Goal: Task Accomplishment & Management: Complete application form

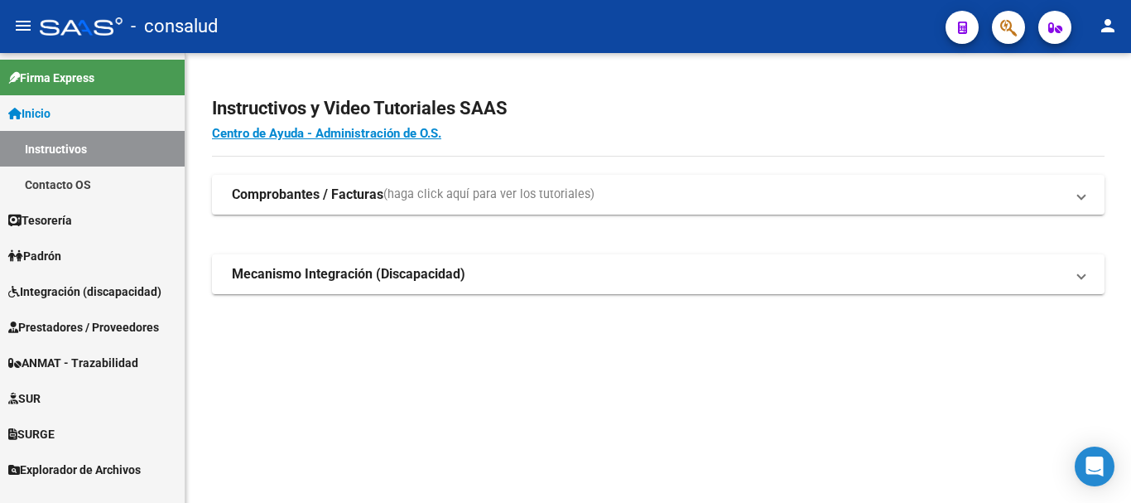
click at [100, 319] on span "Prestadores / Proveedores" at bounding box center [83, 327] width 151 height 18
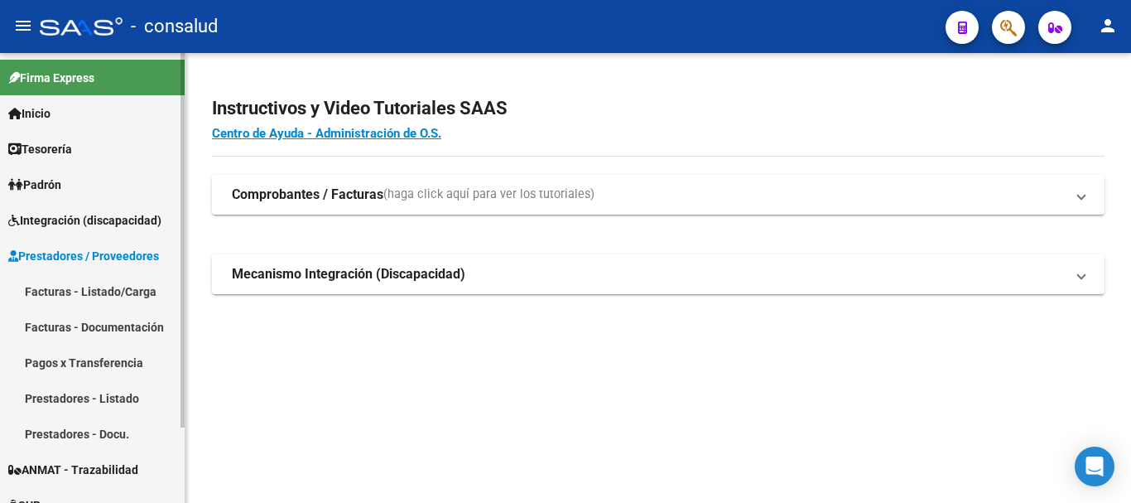
click at [116, 290] on link "Facturas - Listado/Carga" at bounding box center [92, 291] width 185 height 36
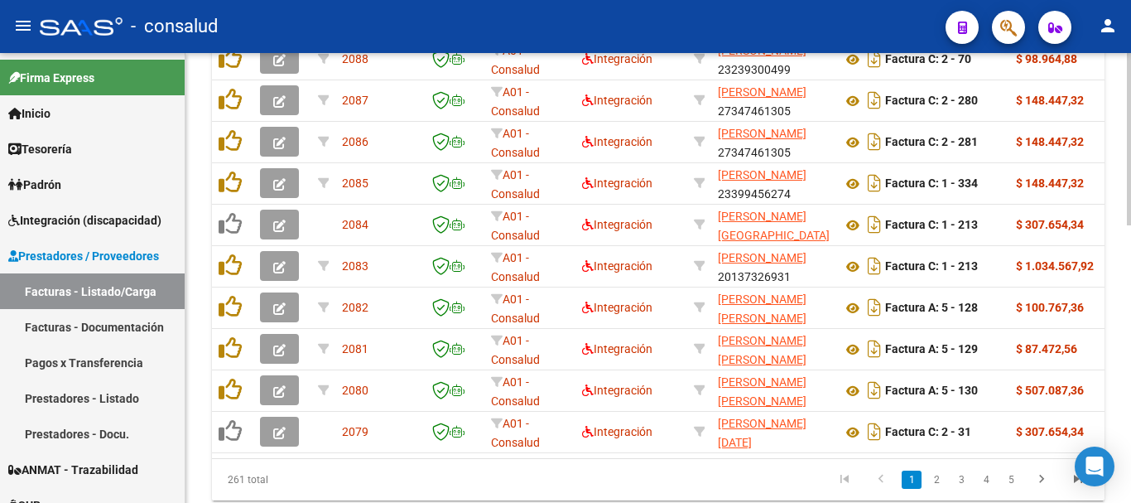
scroll to position [726, 0]
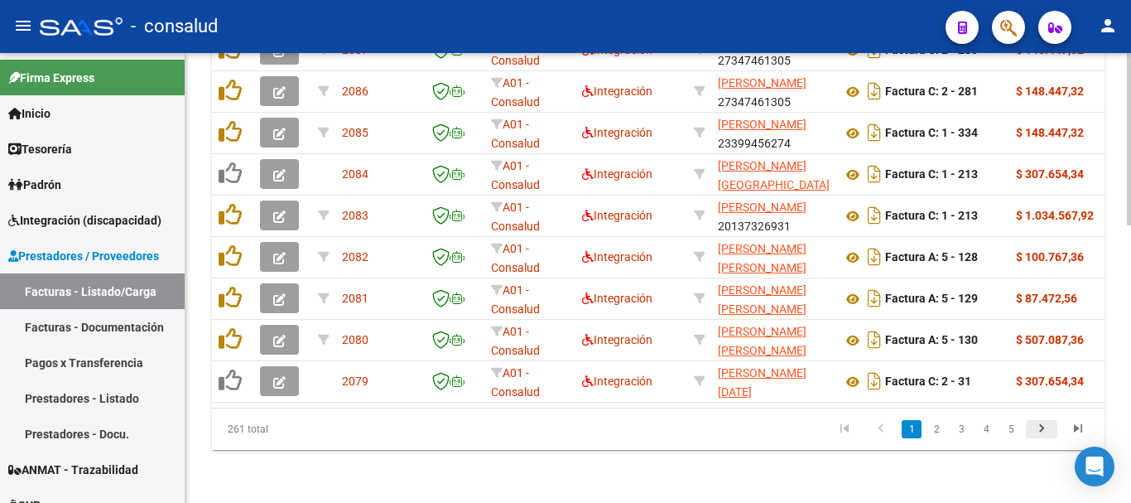
click at [1045, 433] on icon "go to next page" at bounding box center [1042, 431] width 22 height 20
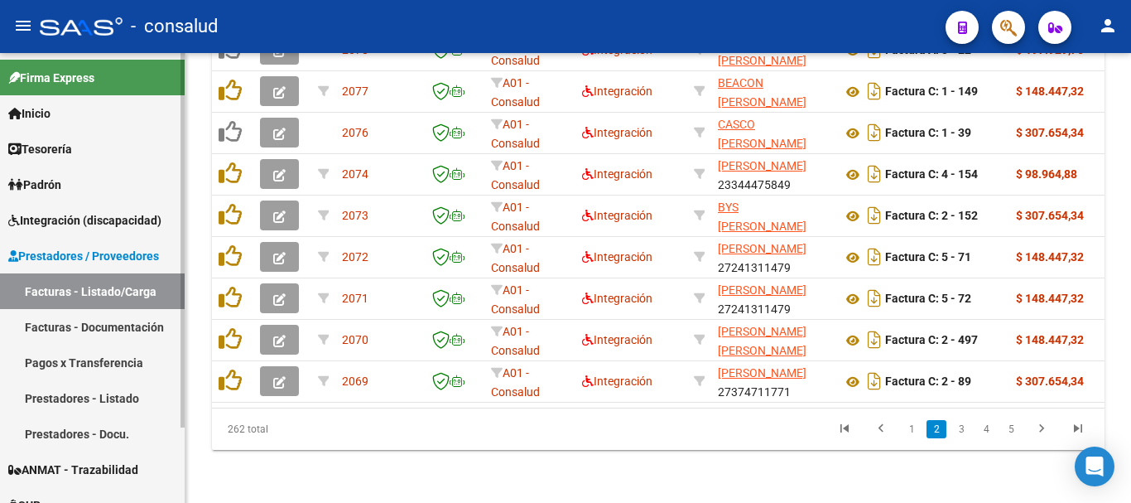
click at [91, 212] on span "Integración (discapacidad)" at bounding box center [84, 220] width 153 height 18
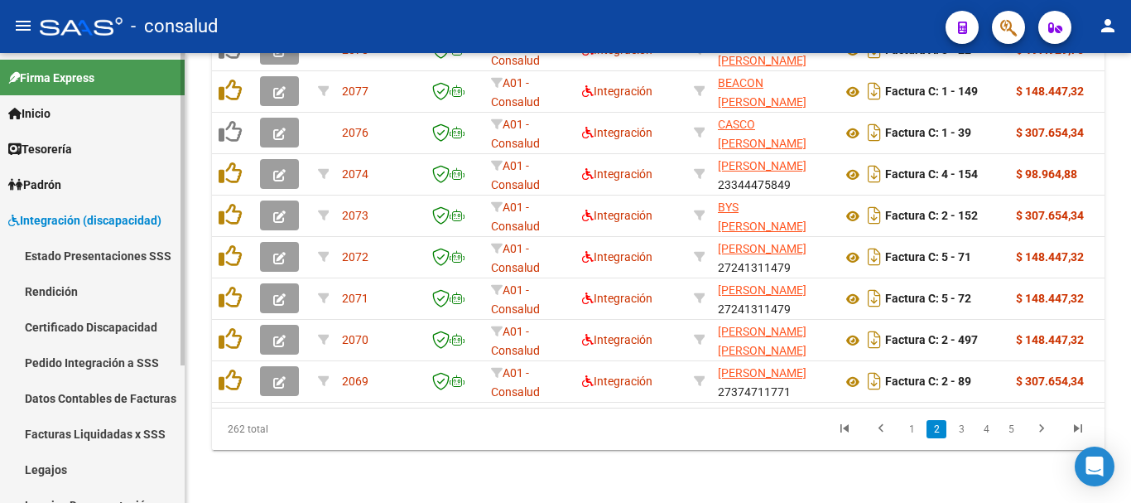
click at [103, 463] on link "Legajos" at bounding box center [92, 469] width 185 height 36
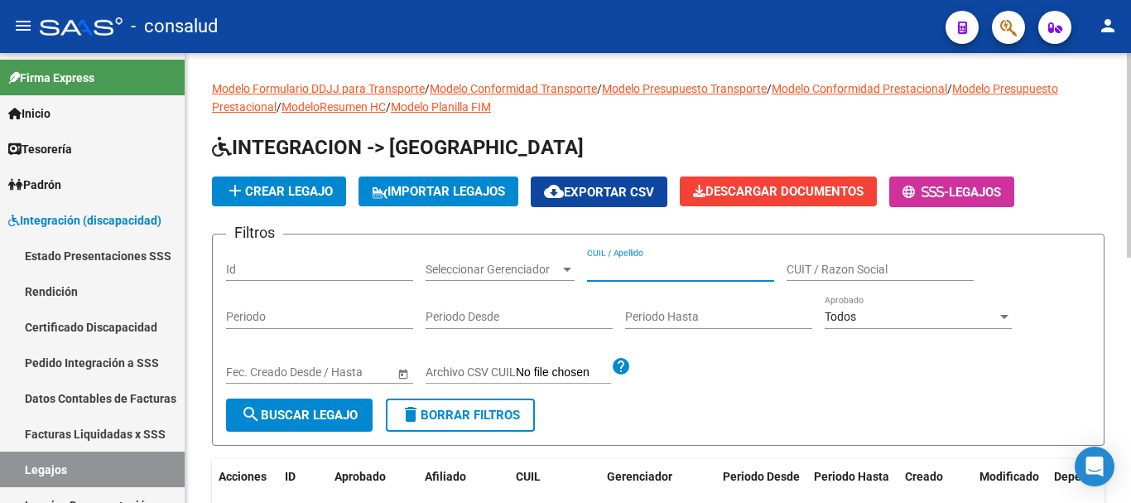
click at [673, 266] on input "CUIL / Apellido" at bounding box center [680, 269] width 187 height 14
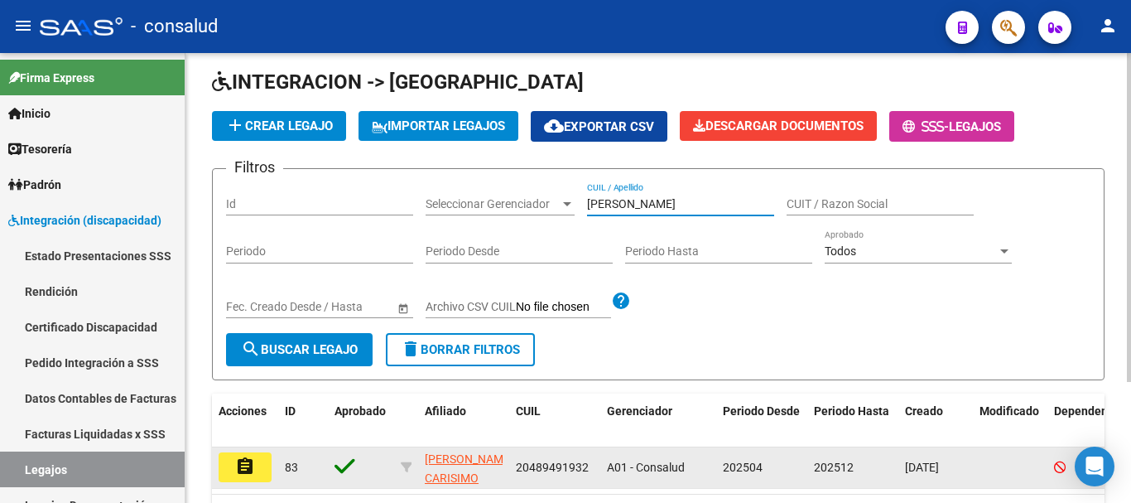
scroll to position [166, 0]
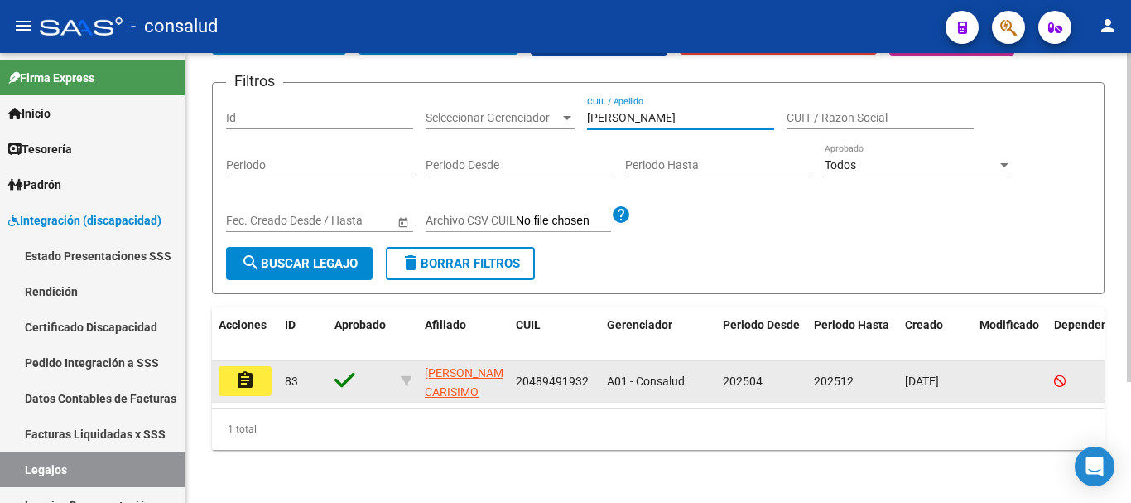
type input "[PERSON_NAME]"
click at [229, 376] on button "assignment" at bounding box center [245, 381] width 53 height 30
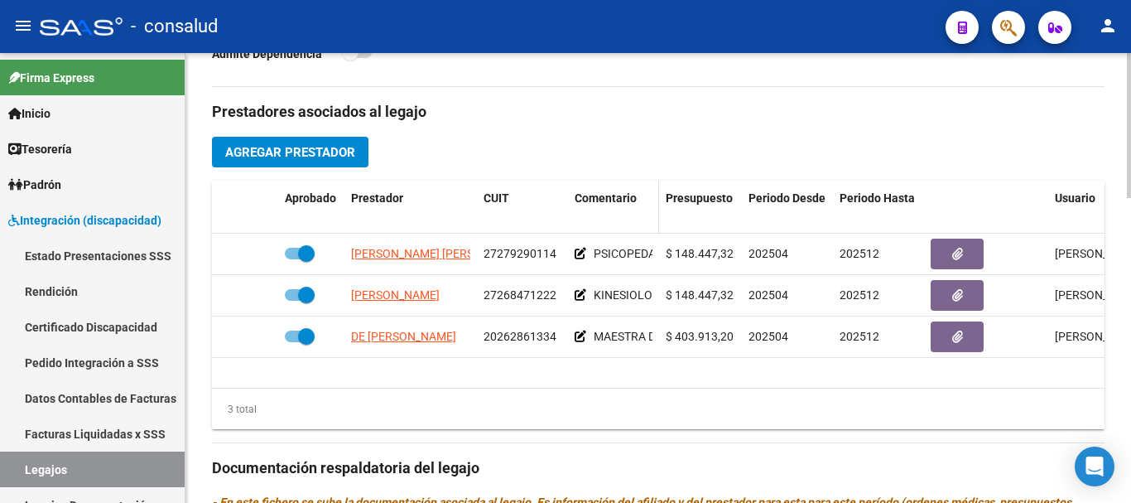
scroll to position [414, 0]
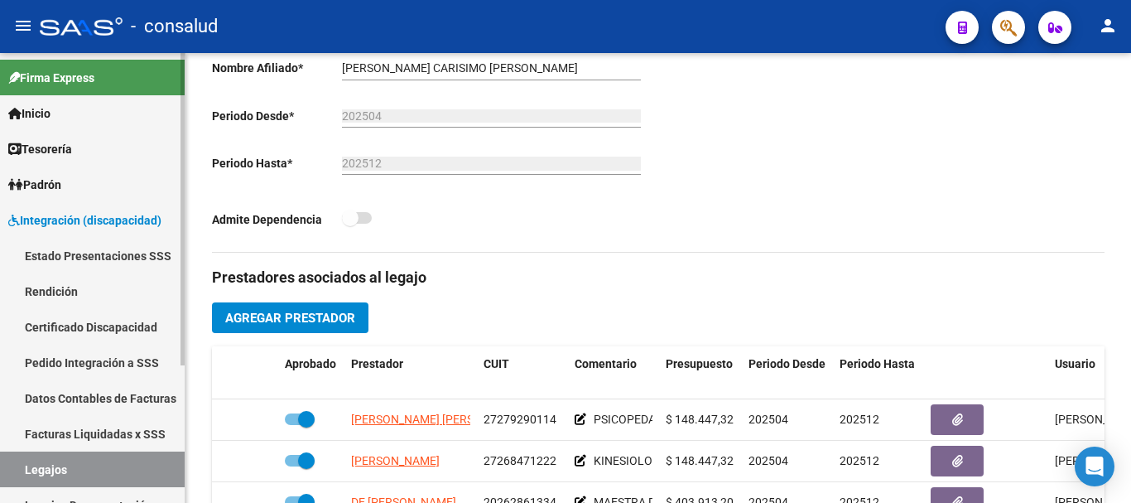
click at [109, 461] on link "Legajos" at bounding box center [92, 469] width 185 height 36
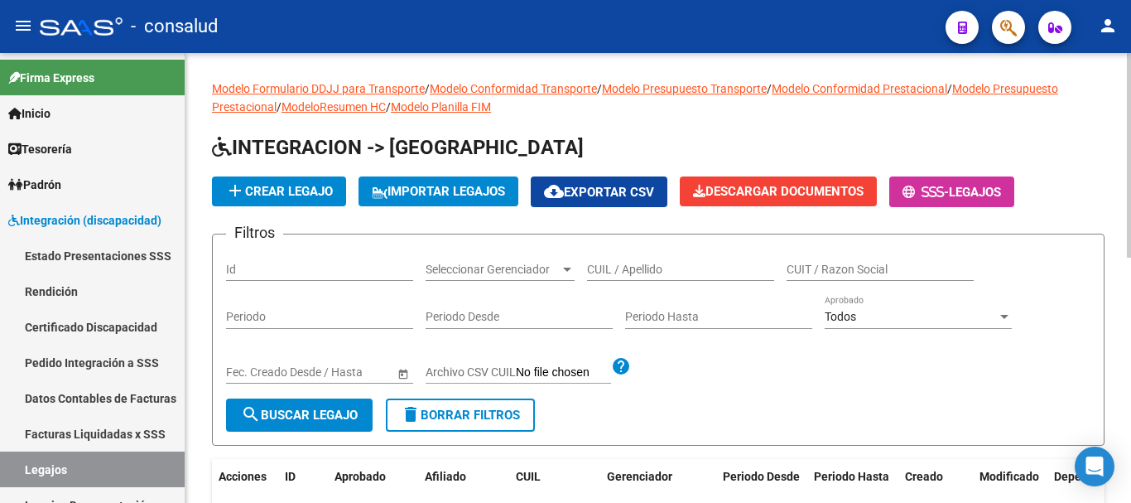
click at [621, 253] on div "CUIL / Apellido" at bounding box center [680, 264] width 187 height 33
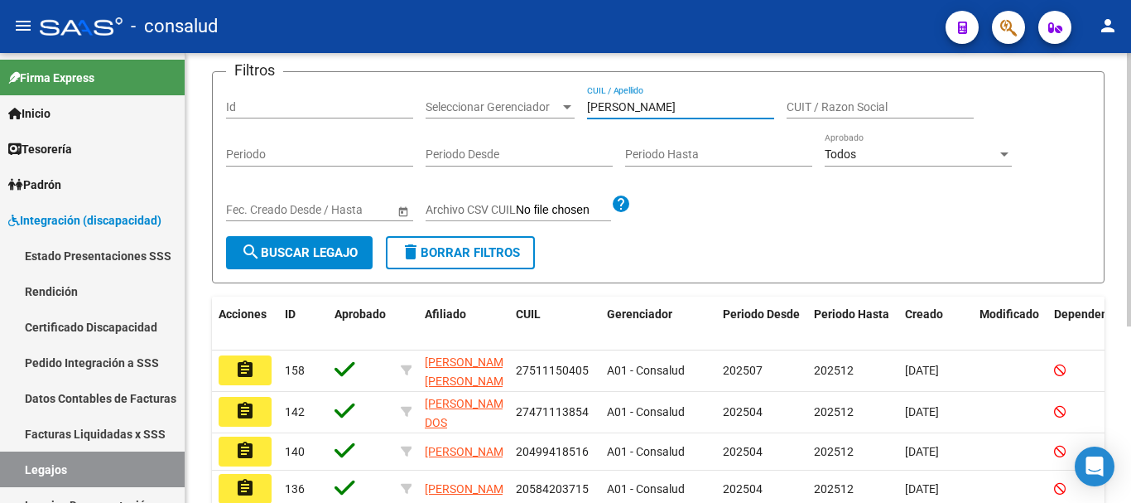
scroll to position [248, 0]
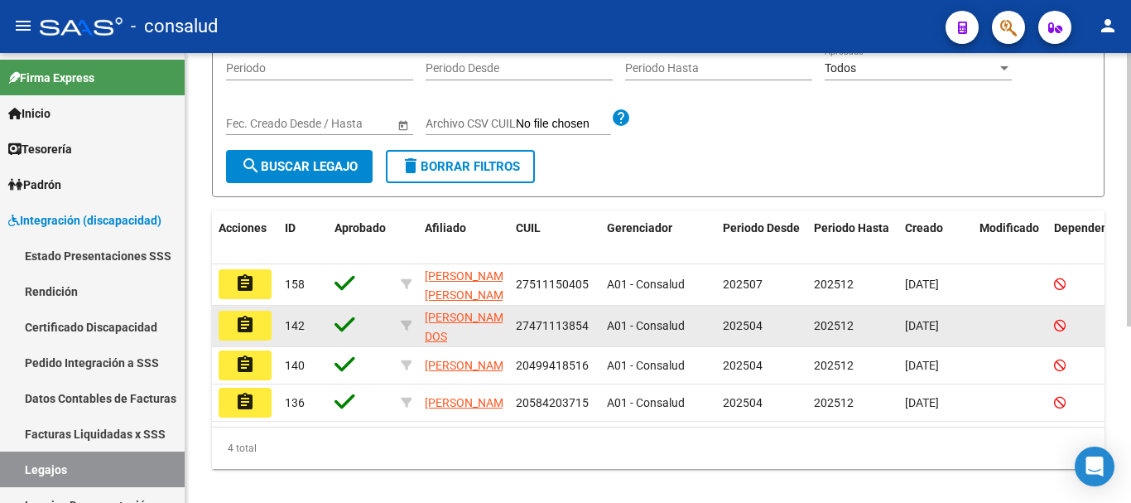
type input "[PERSON_NAME]"
click at [249, 320] on mat-icon "assignment" at bounding box center [245, 325] width 20 height 20
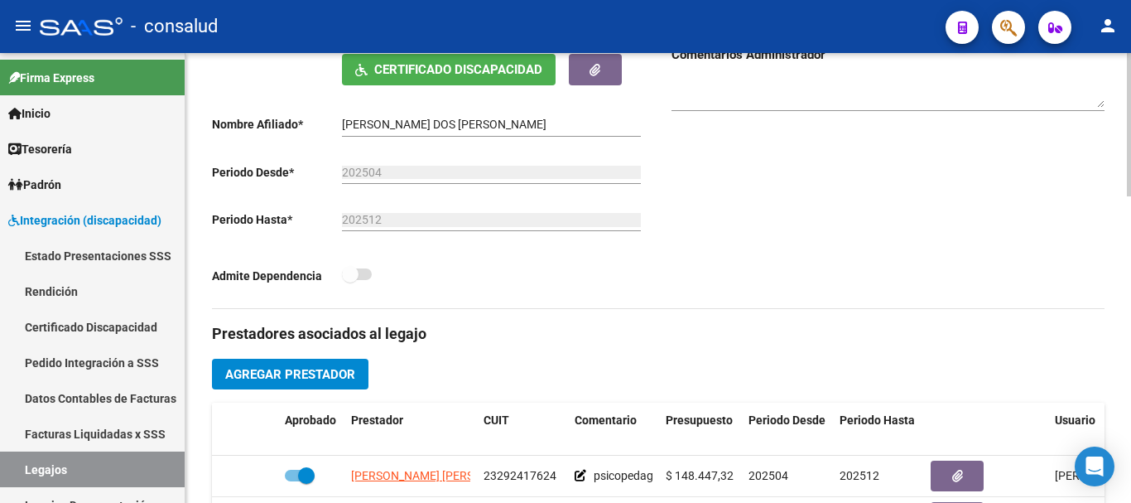
scroll to position [331, 0]
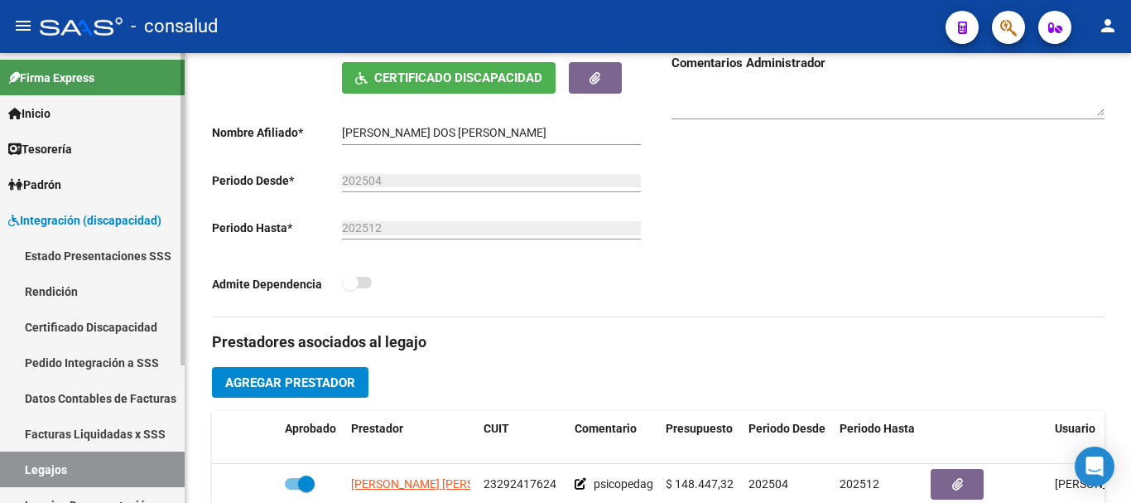
click at [136, 477] on link "Legajos" at bounding box center [92, 469] width 185 height 36
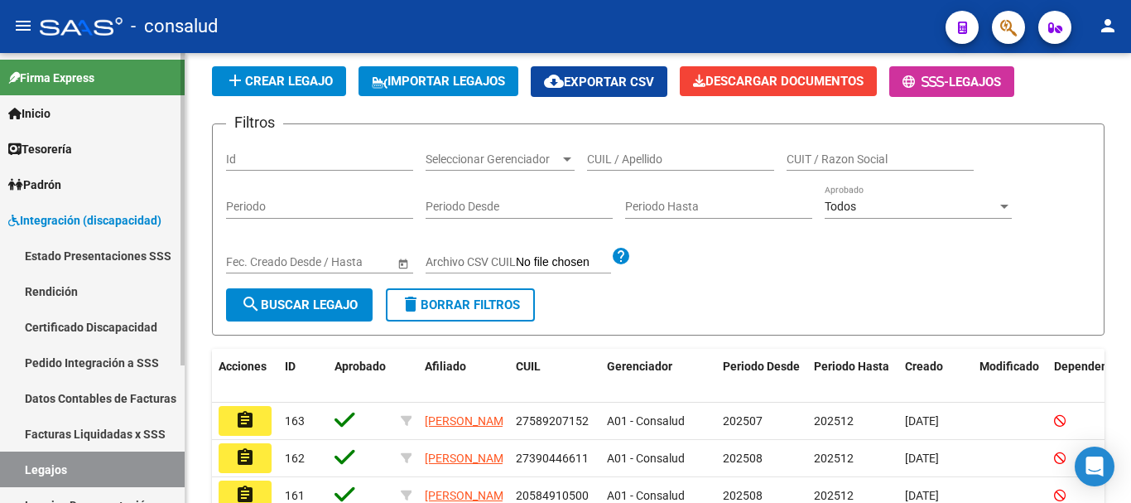
scroll to position [331, 0]
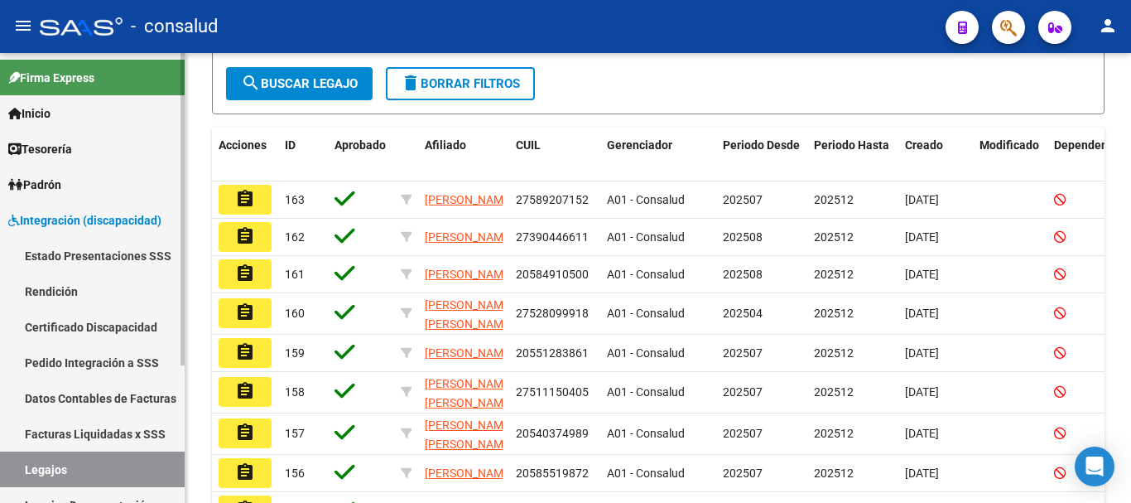
click at [100, 220] on span "Integración (discapacidad)" at bounding box center [84, 220] width 153 height 18
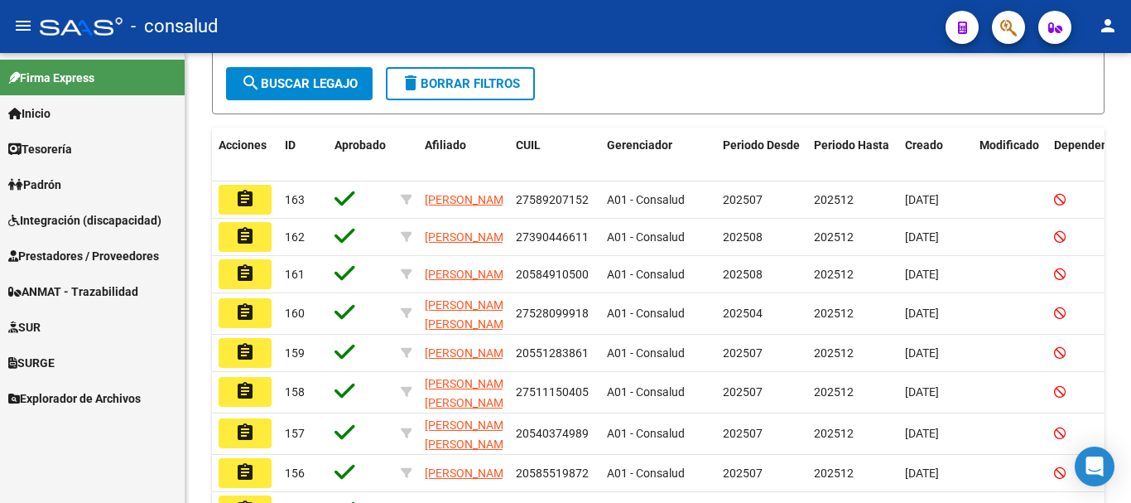
click at [98, 251] on span "Prestadores / Proveedores" at bounding box center [83, 256] width 151 height 18
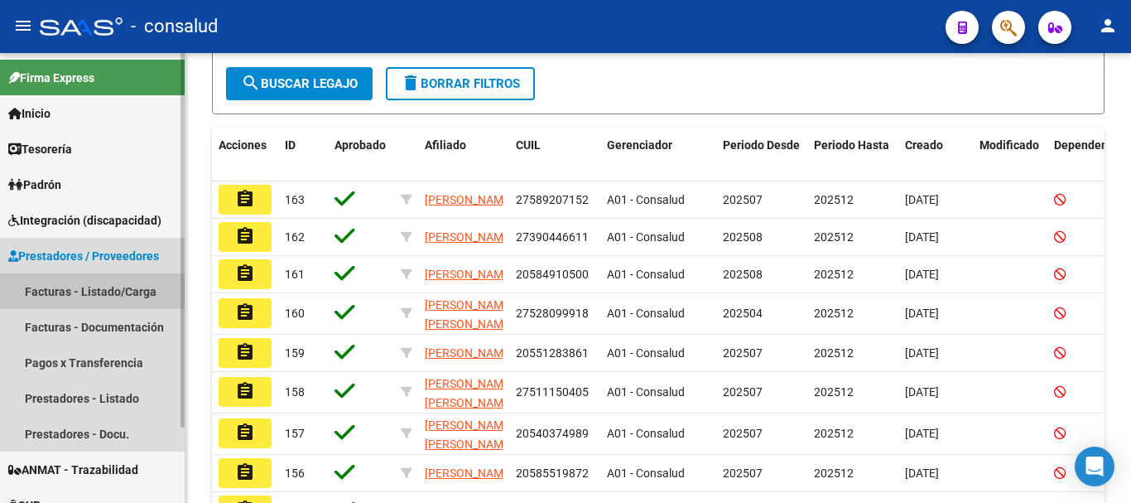
click at [89, 292] on link "Facturas - Listado/Carga" at bounding box center [92, 291] width 185 height 36
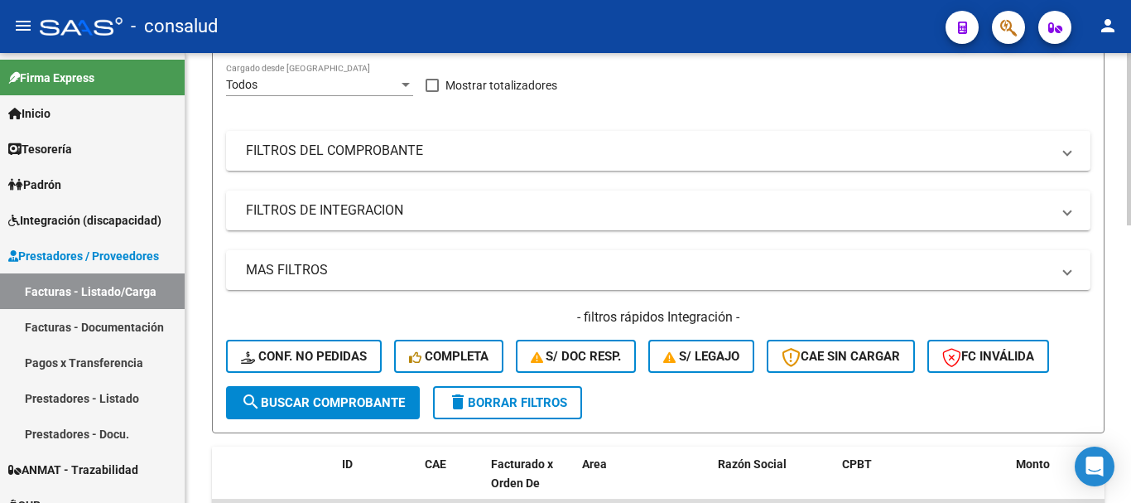
scroll to position [83, 0]
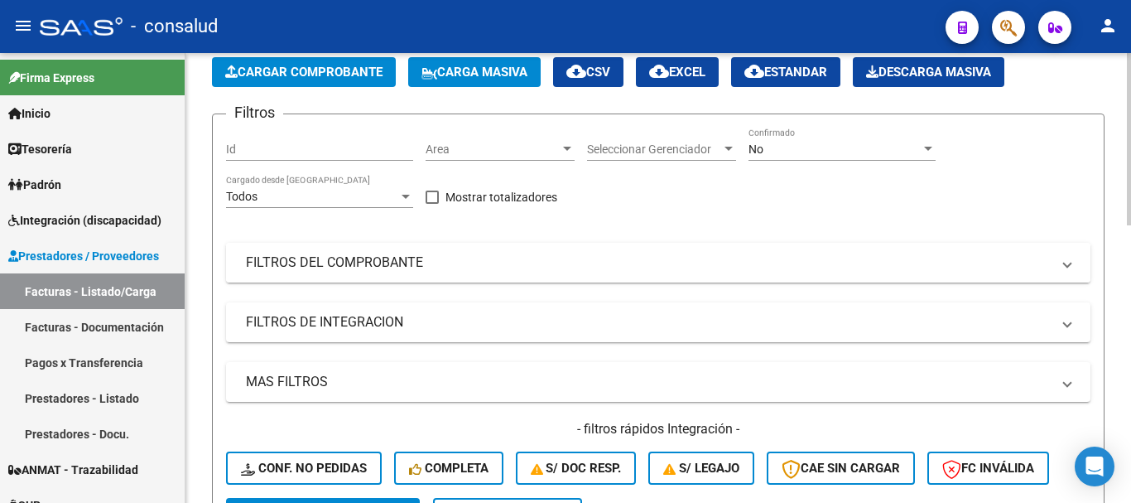
click at [316, 275] on mat-expansion-panel-header "FILTROS DEL COMPROBANTE" at bounding box center [658, 263] width 864 height 40
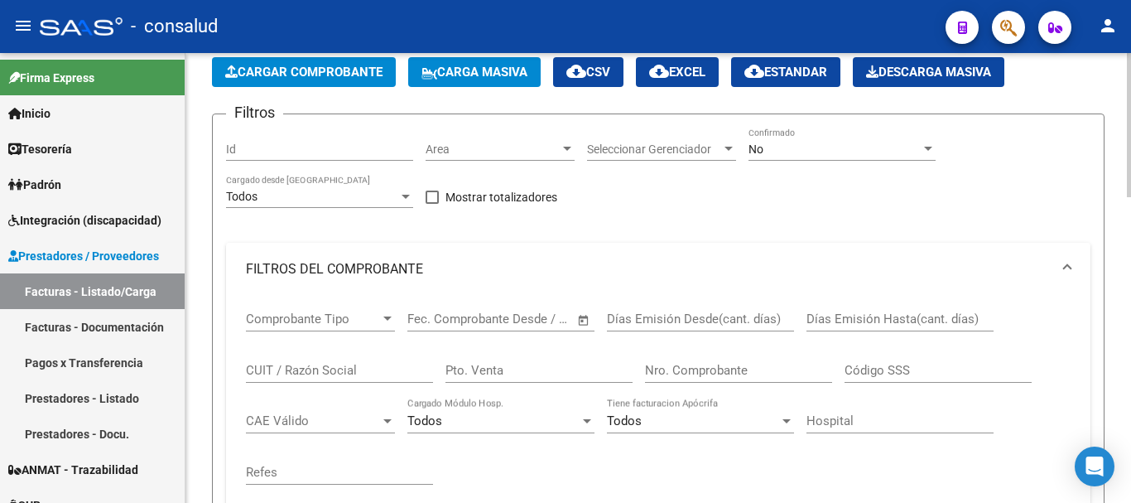
click at [280, 370] on input "CUIT / Razón Social" at bounding box center [339, 370] width 187 height 15
type input "27258126322"
click at [827, 161] on div "No Confirmado" at bounding box center [842, 151] width 187 height 47
click at [826, 156] on div "No Confirmado" at bounding box center [842, 144] width 187 height 33
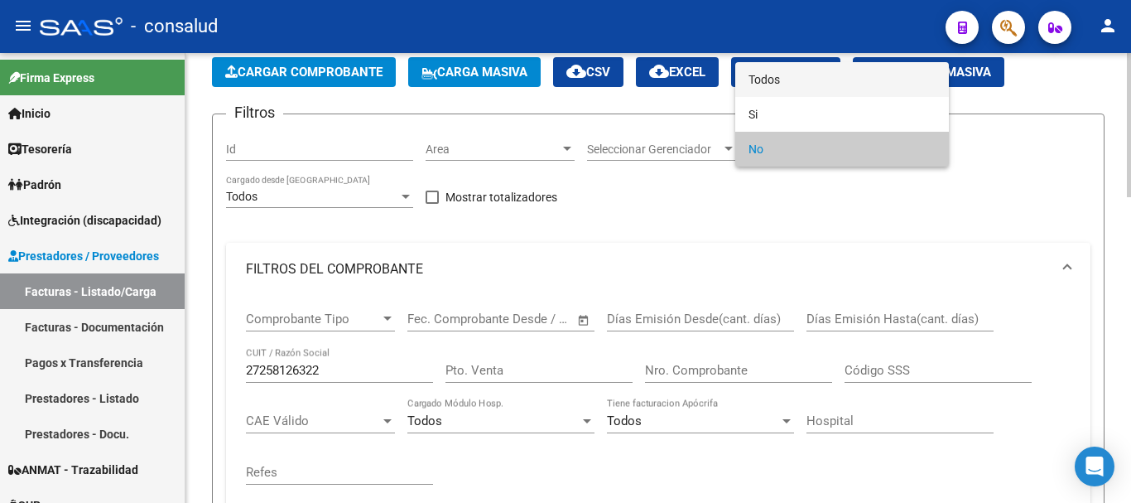
click at [829, 66] on span "Todos" at bounding box center [842, 79] width 187 height 35
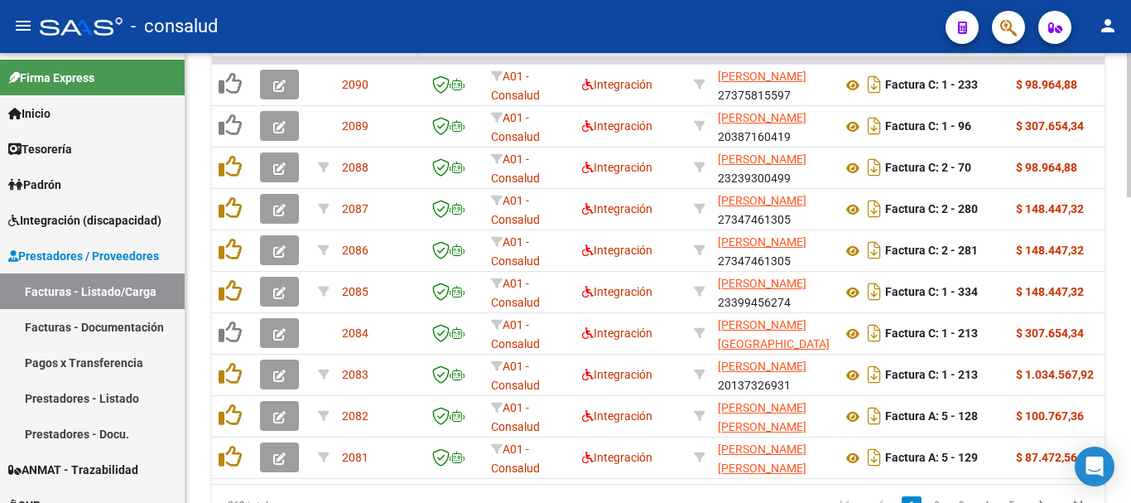
scroll to position [662, 0]
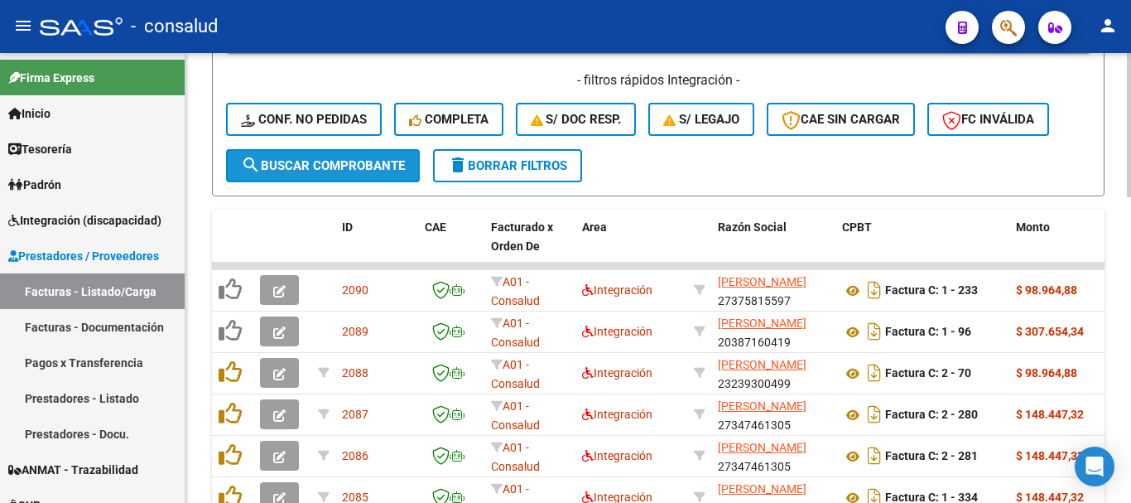
click at [352, 165] on span "search Buscar Comprobante" at bounding box center [323, 165] width 164 height 15
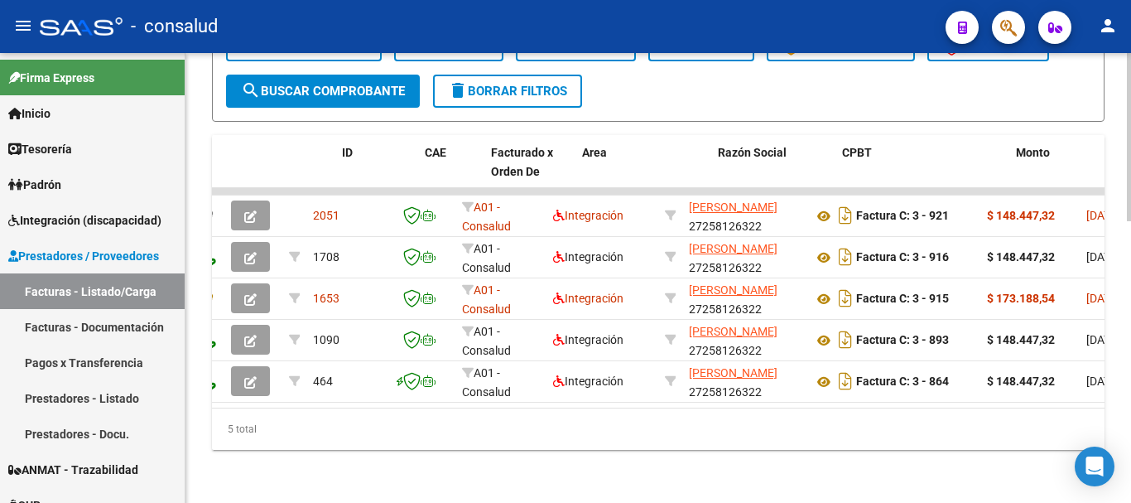
scroll to position [0, 0]
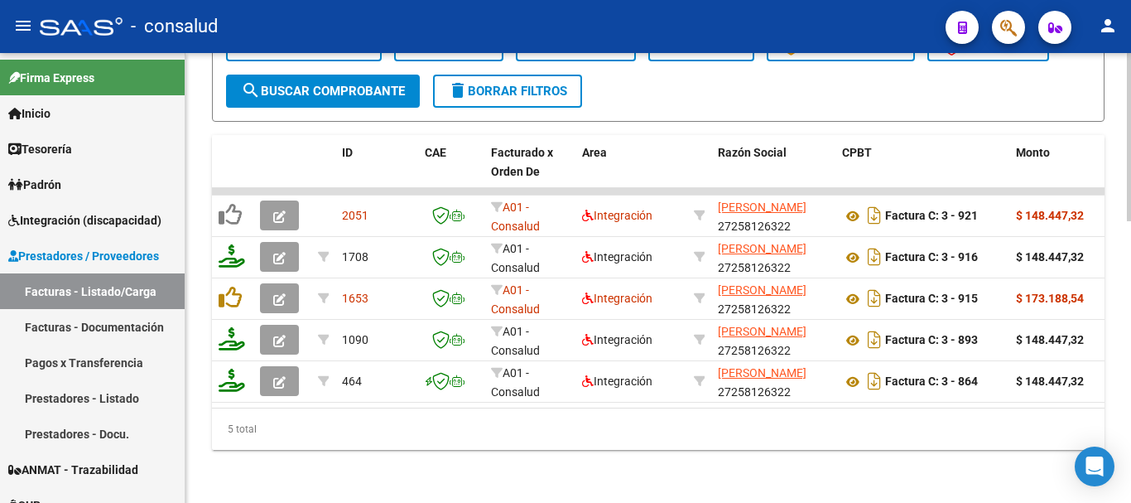
click at [237, 397] on datatable-selection "2051 A01 - Consalud Integración [PERSON_NAME] 27258126322 Factura C: 3 - 921 $ …" at bounding box center [658, 398] width 893 height 13
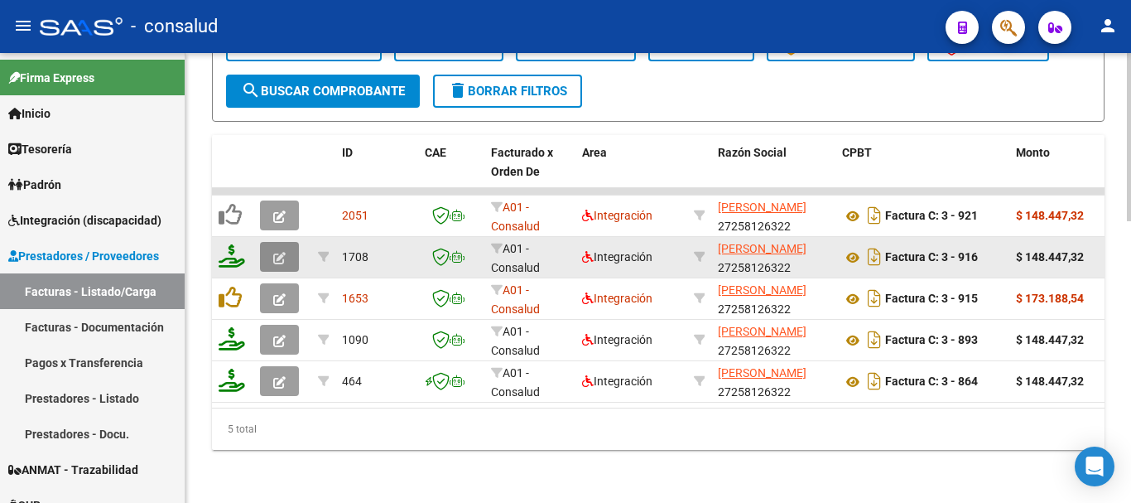
click at [275, 255] on icon "button" at bounding box center [279, 258] width 12 height 12
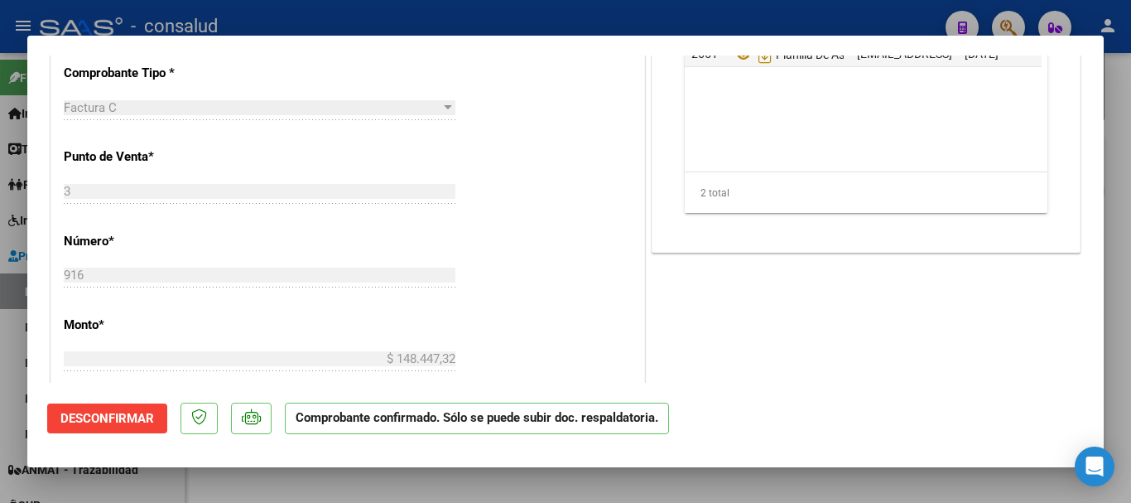
scroll to position [828, 0]
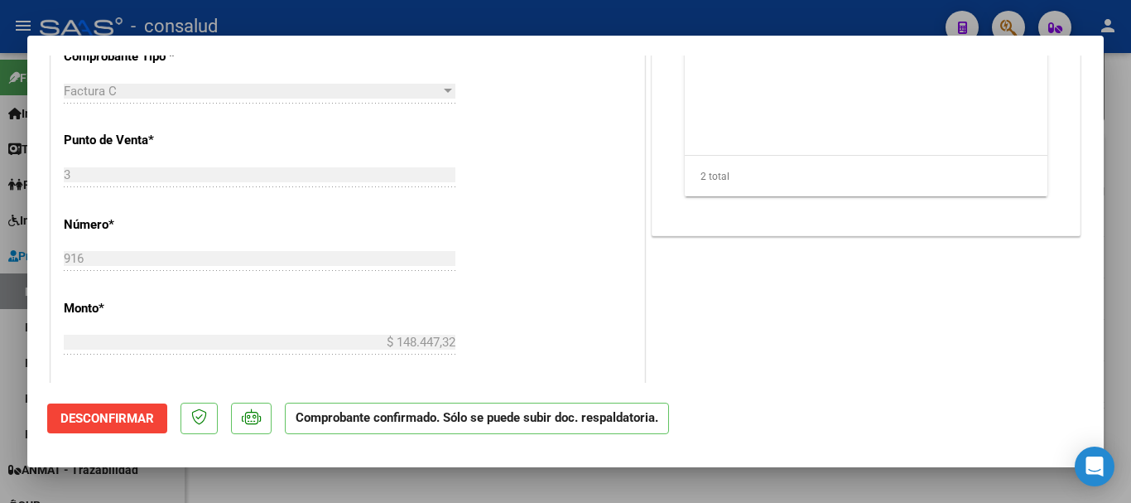
type input "$ 0,00"
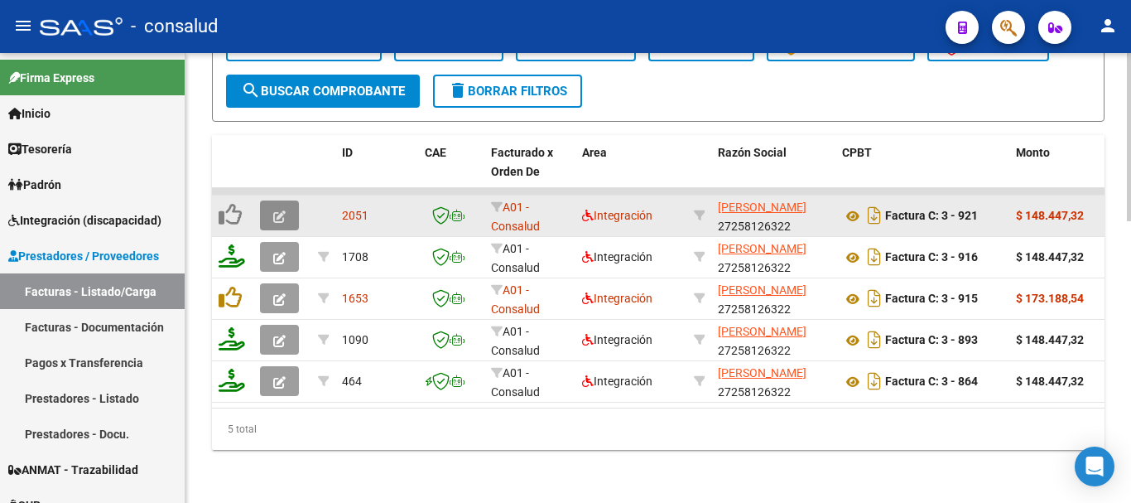
click at [275, 210] on icon "button" at bounding box center [279, 216] width 12 height 12
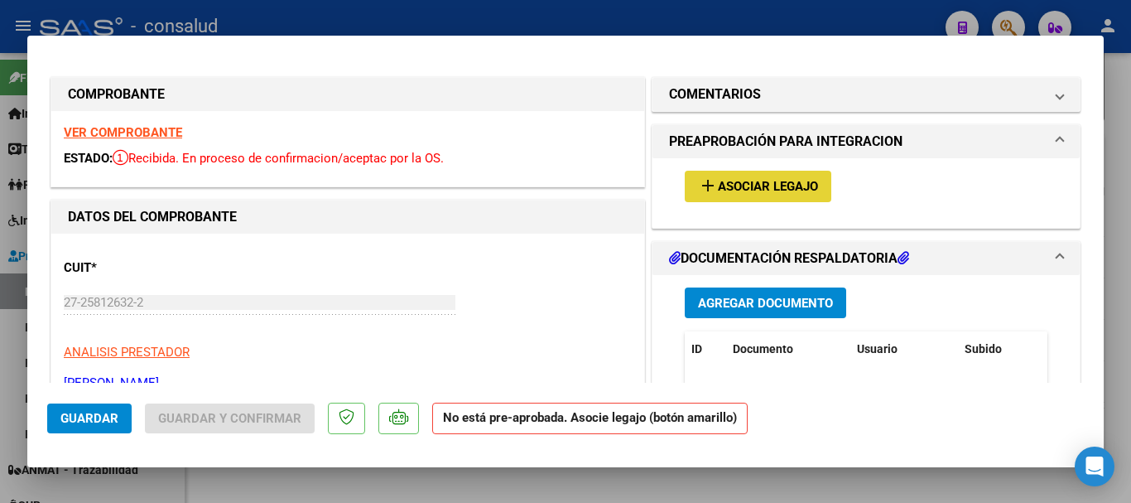
click at [728, 196] on button "add Asociar Legajo" at bounding box center [758, 186] width 147 height 31
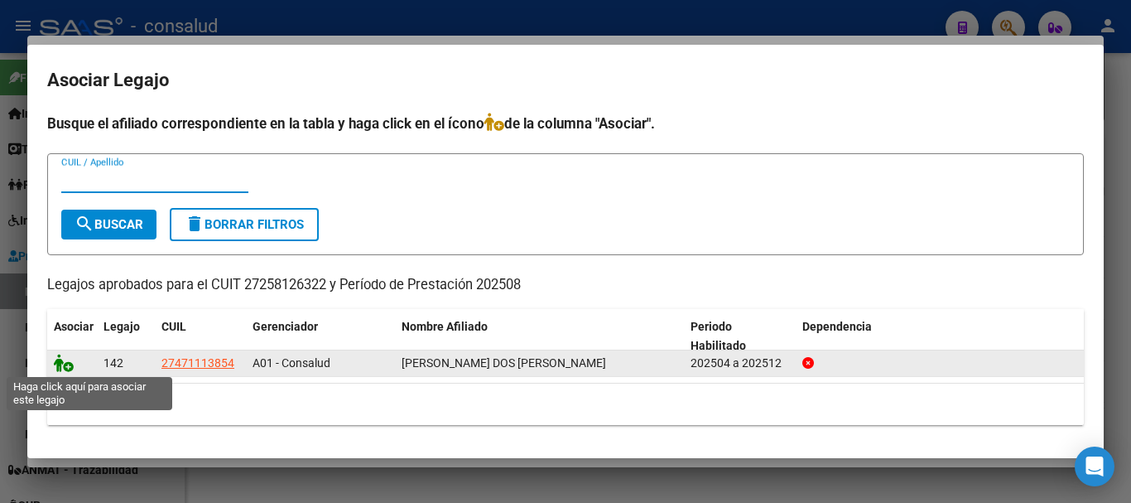
click at [61, 363] on icon at bounding box center [64, 363] width 20 height 18
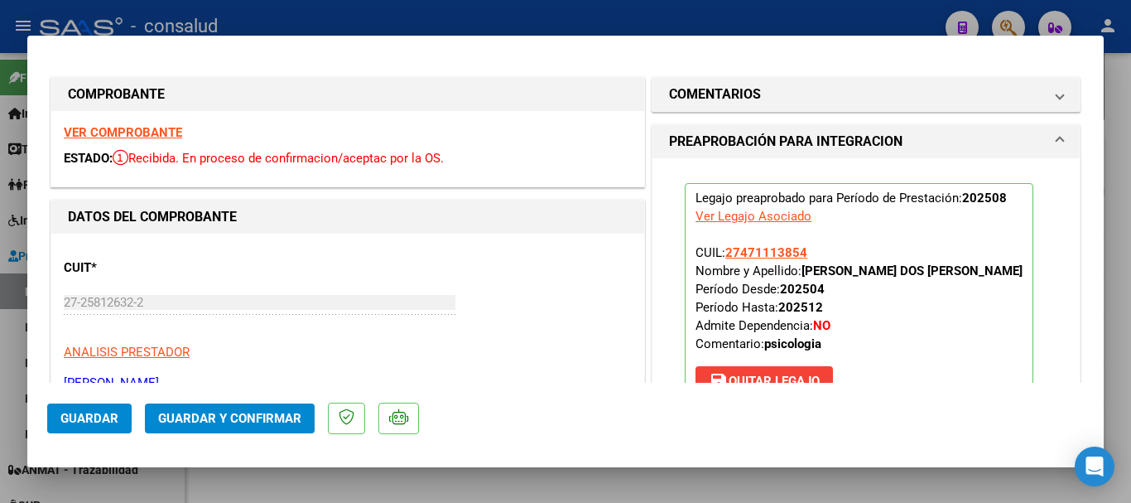
click at [99, 133] on strong "VER COMPROBANTE" at bounding box center [123, 132] width 118 height 15
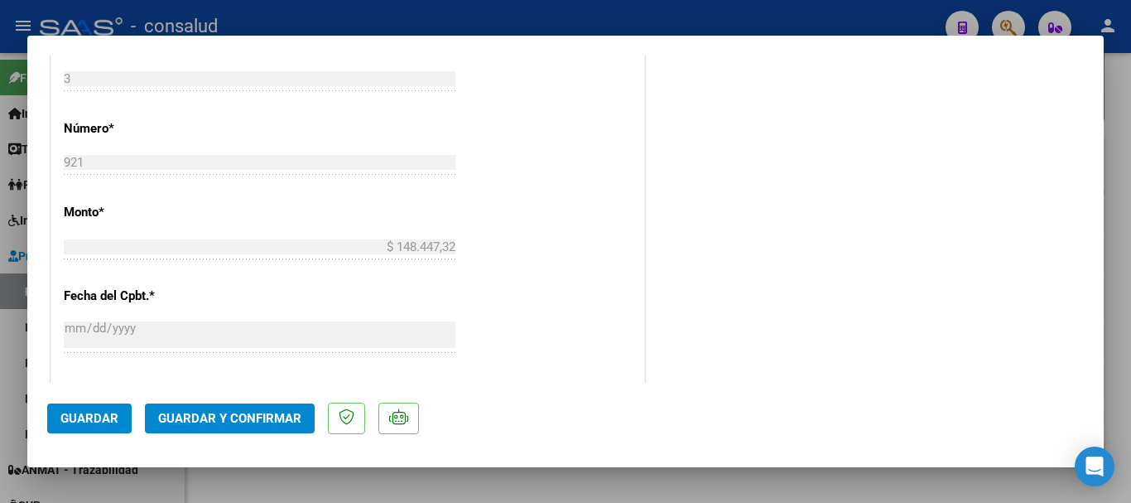
scroll to position [828, 0]
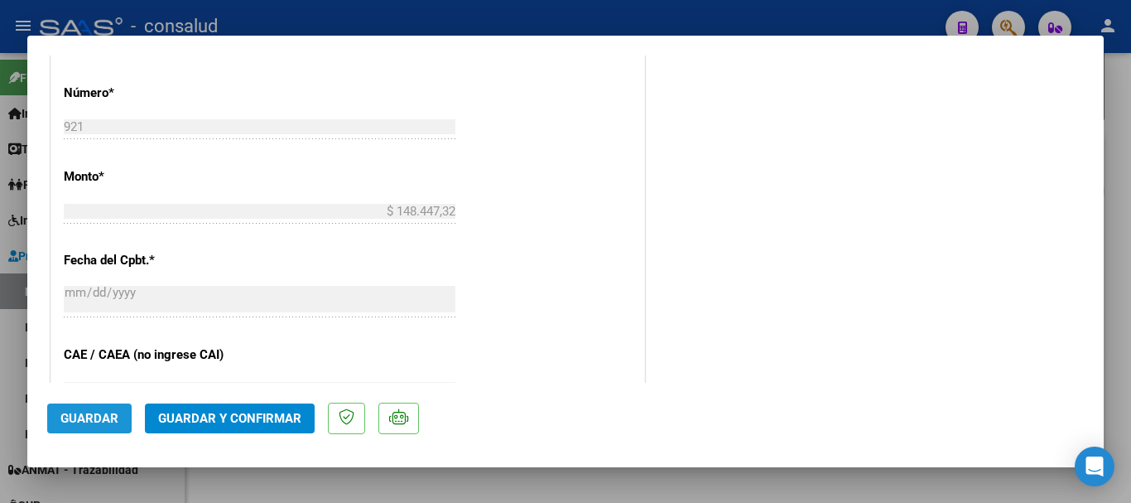
click at [100, 422] on span "Guardar" at bounding box center [89, 418] width 58 height 15
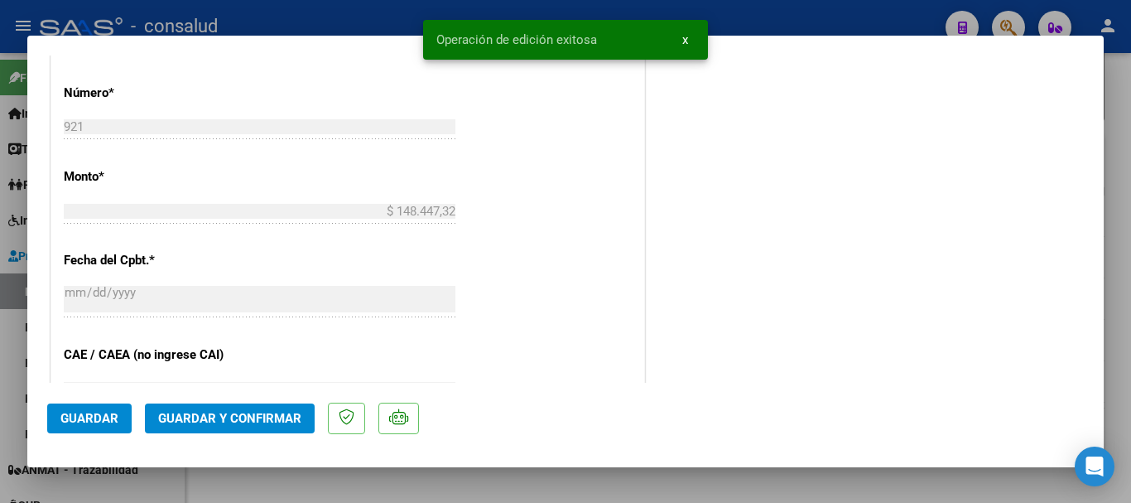
type input "$ 0,00"
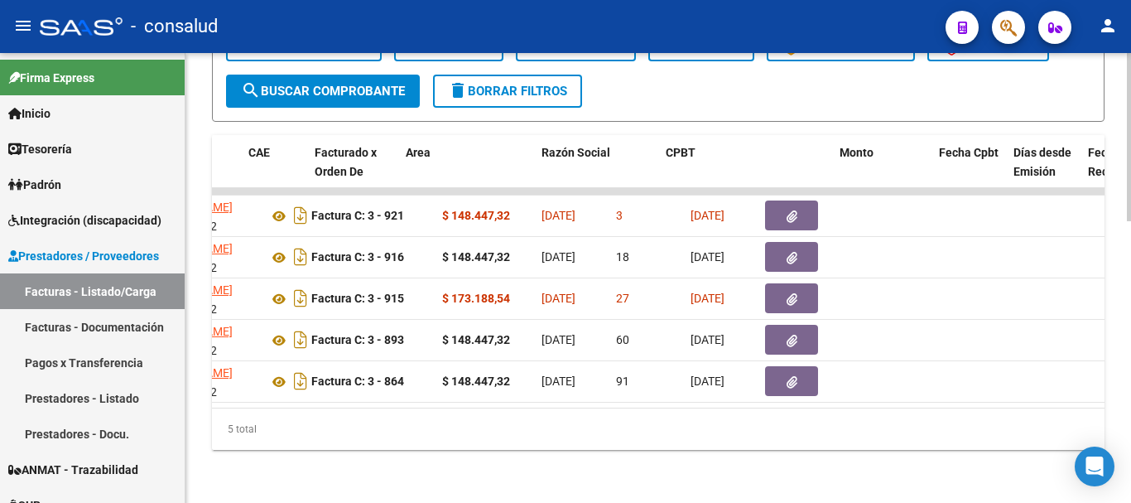
scroll to position [0, 0]
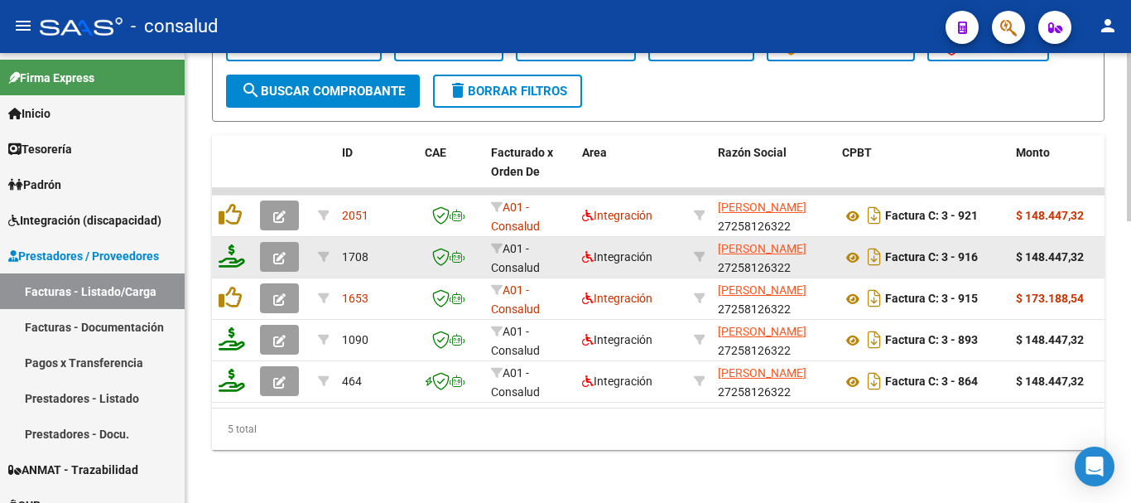
click at [277, 252] on icon "button" at bounding box center [279, 258] width 12 height 12
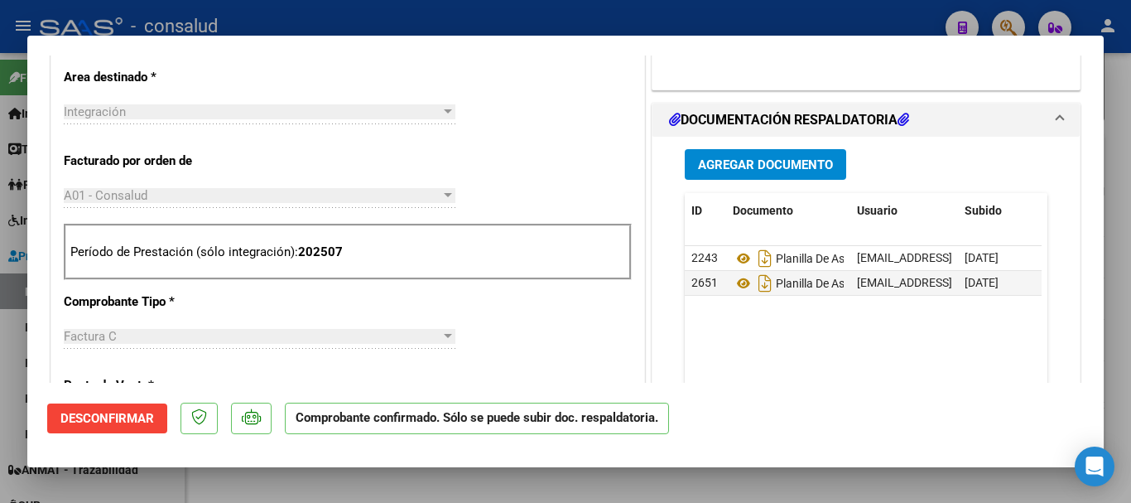
scroll to position [662, 0]
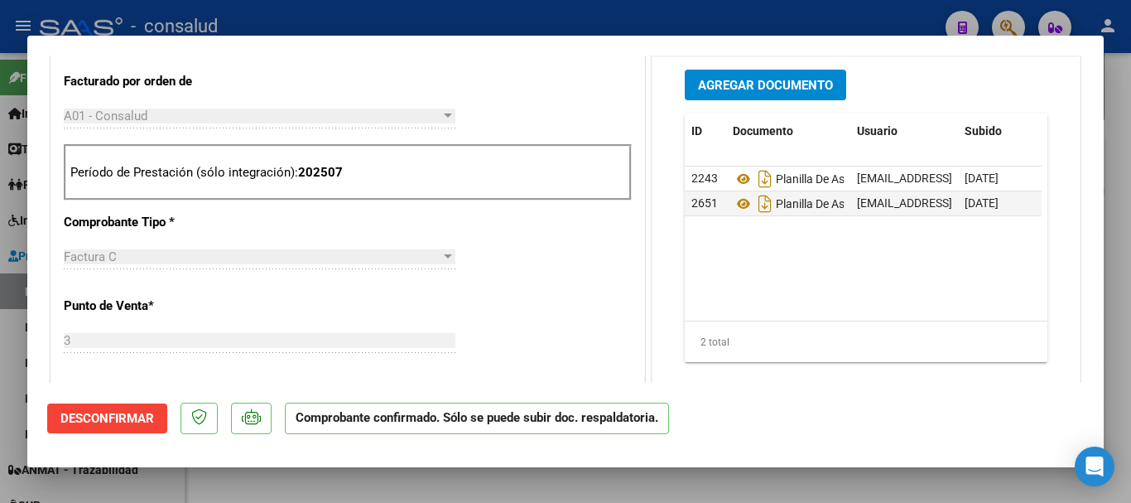
type input "$ 0,00"
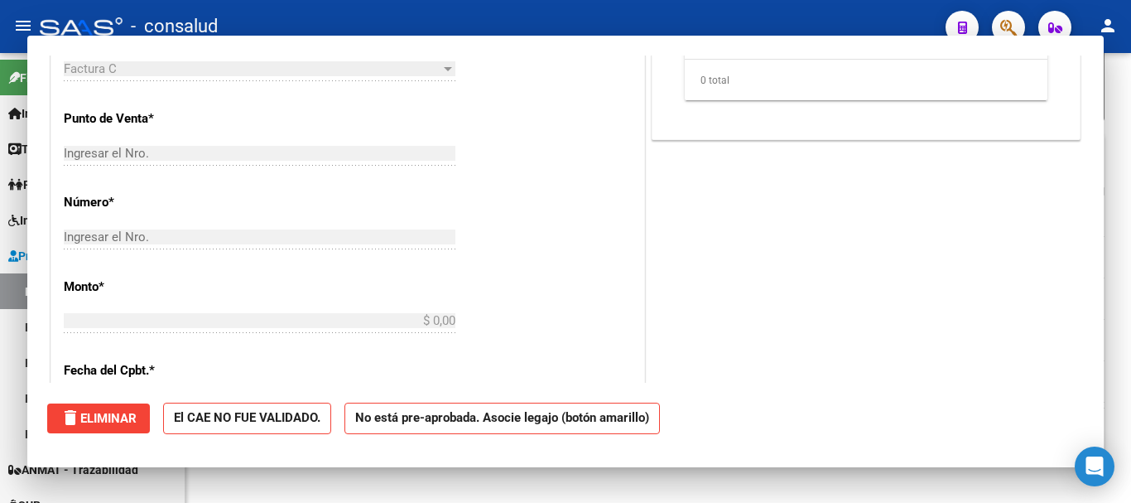
scroll to position [0, 0]
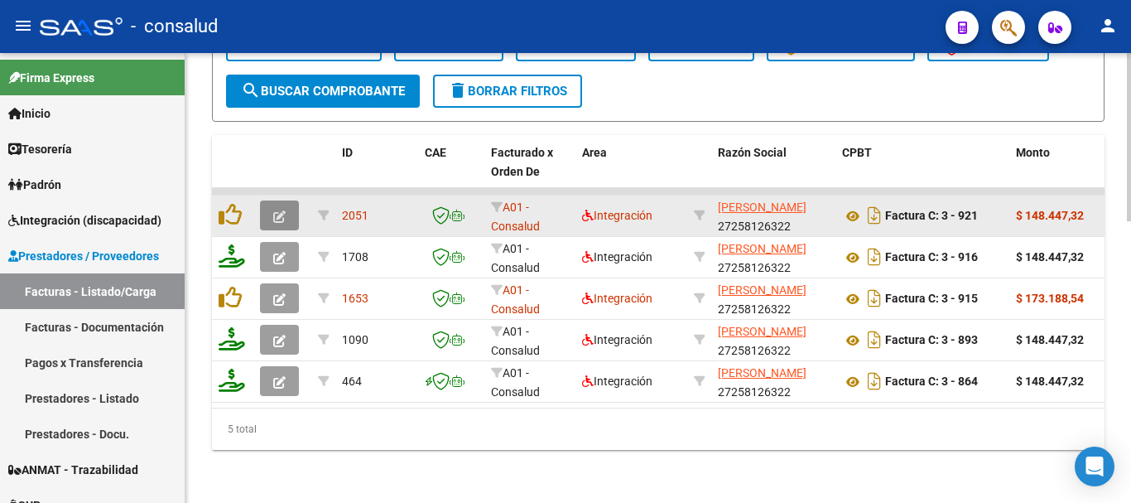
click at [281, 212] on icon "button" at bounding box center [279, 216] width 12 height 12
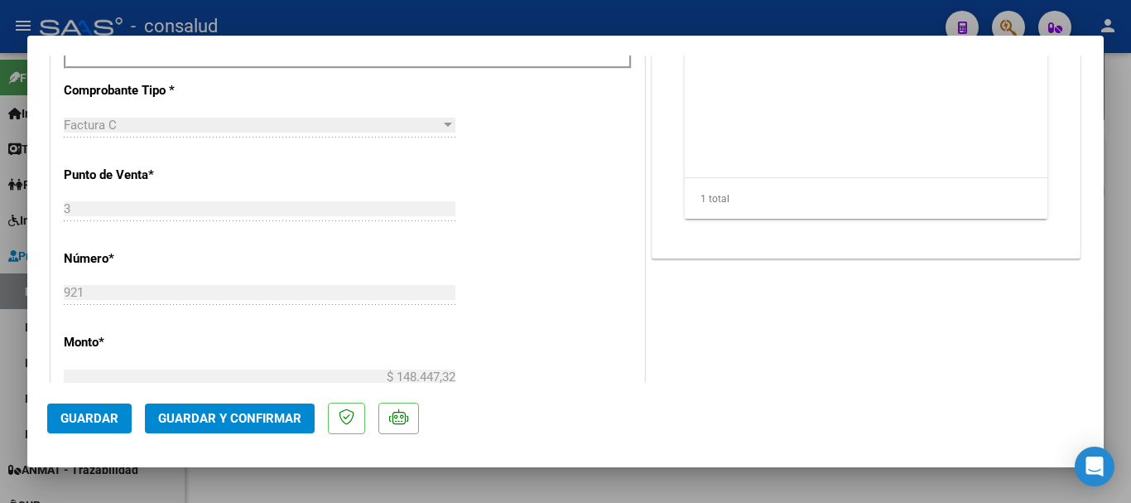
scroll to position [414, 0]
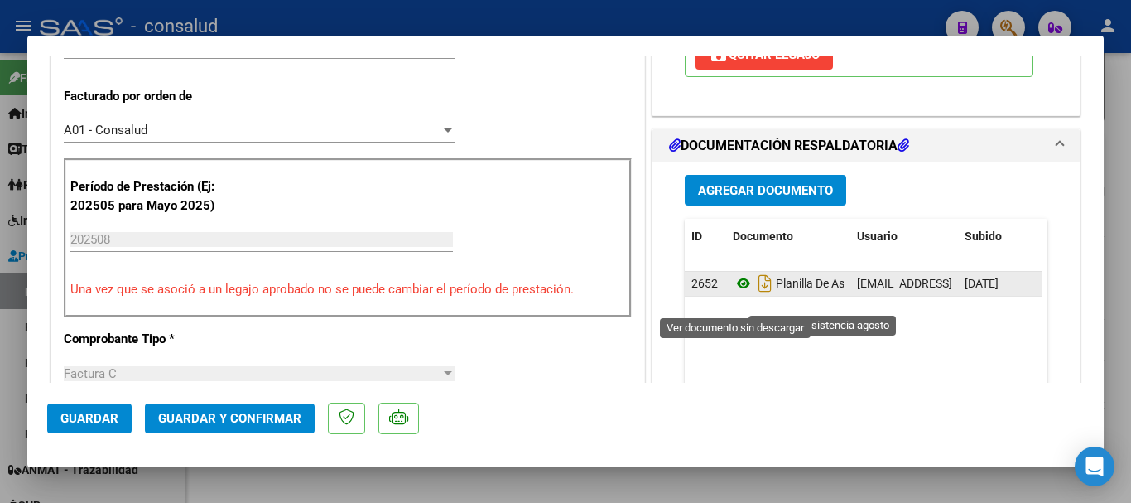
click at [738, 293] on icon at bounding box center [744, 283] width 22 height 20
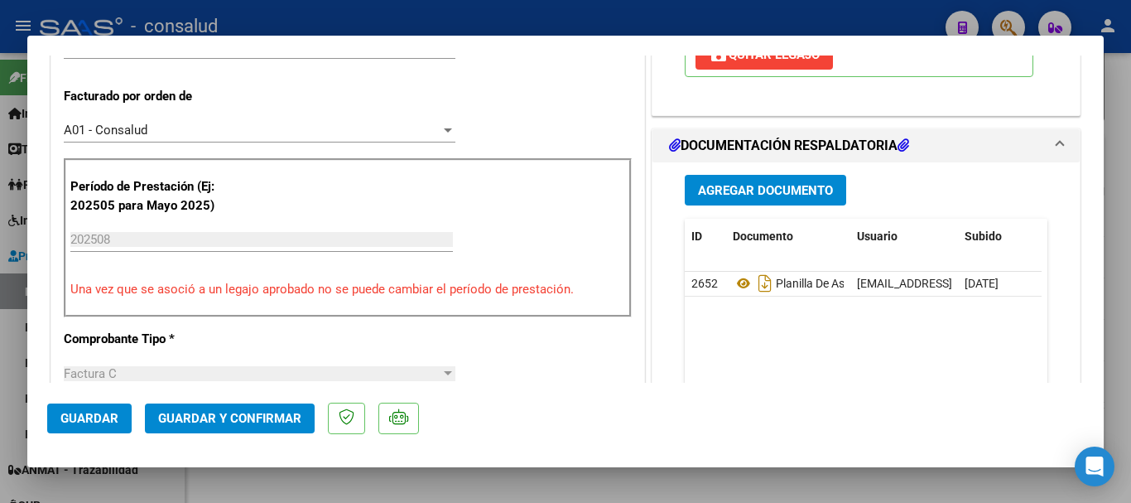
click at [279, 417] on span "Guardar y Confirmar" at bounding box center [229, 418] width 143 height 15
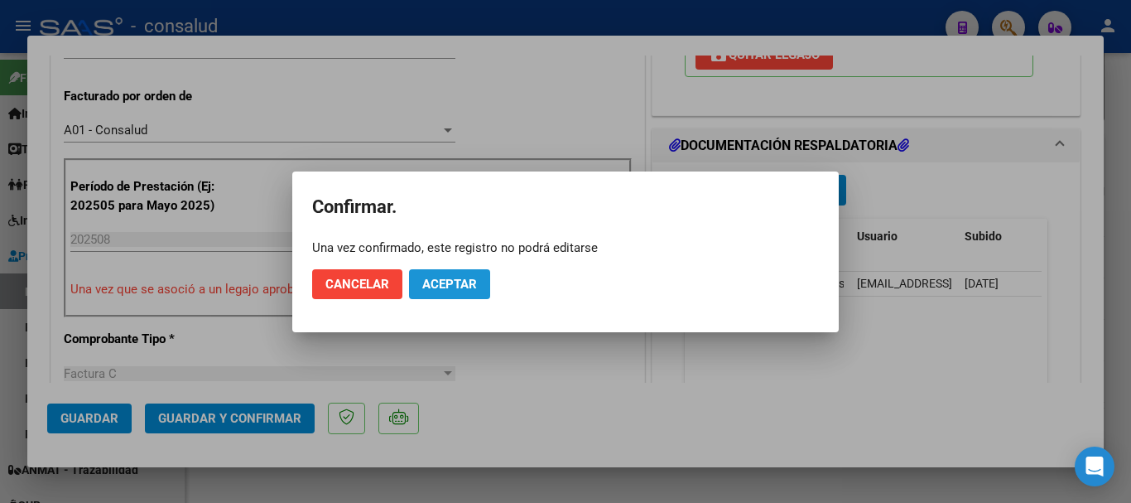
click at [479, 279] on button "Aceptar" at bounding box center [449, 284] width 81 height 30
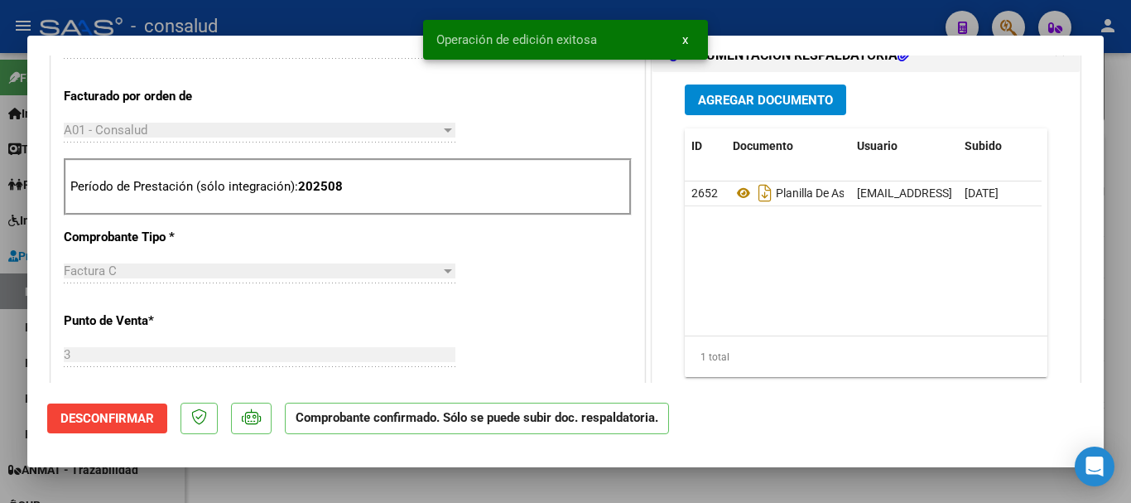
type input "$ 0,00"
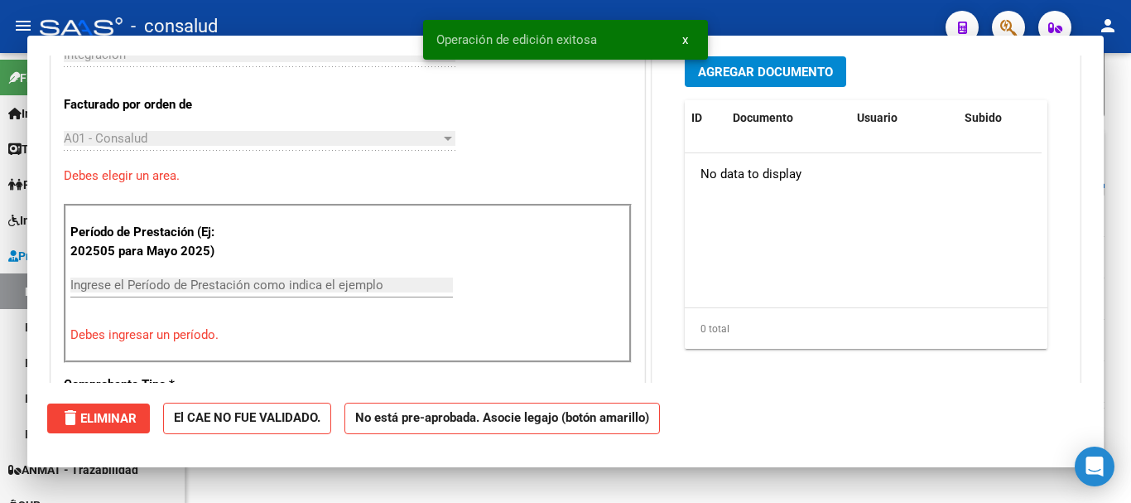
scroll to position [443, 0]
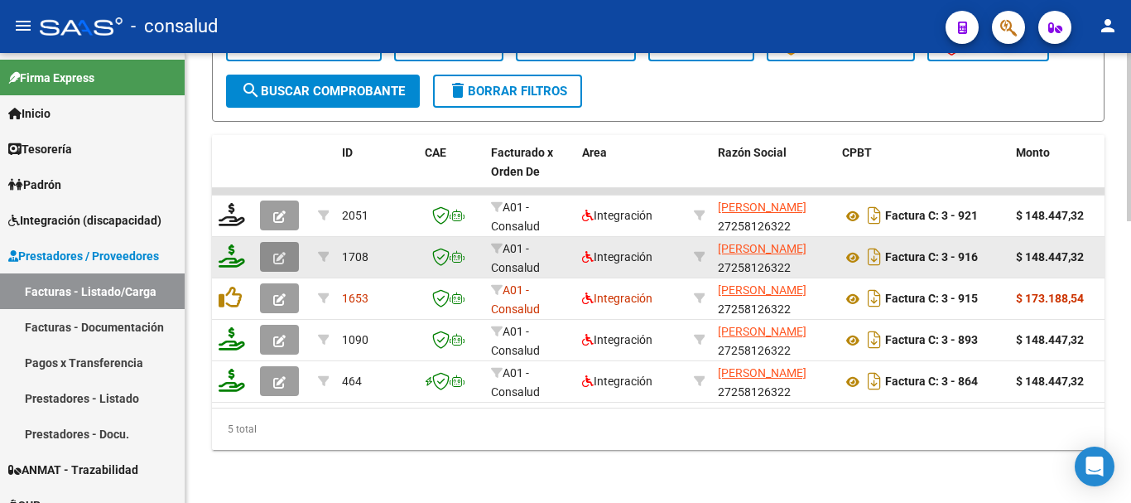
click at [278, 252] on icon "button" at bounding box center [279, 258] width 12 height 12
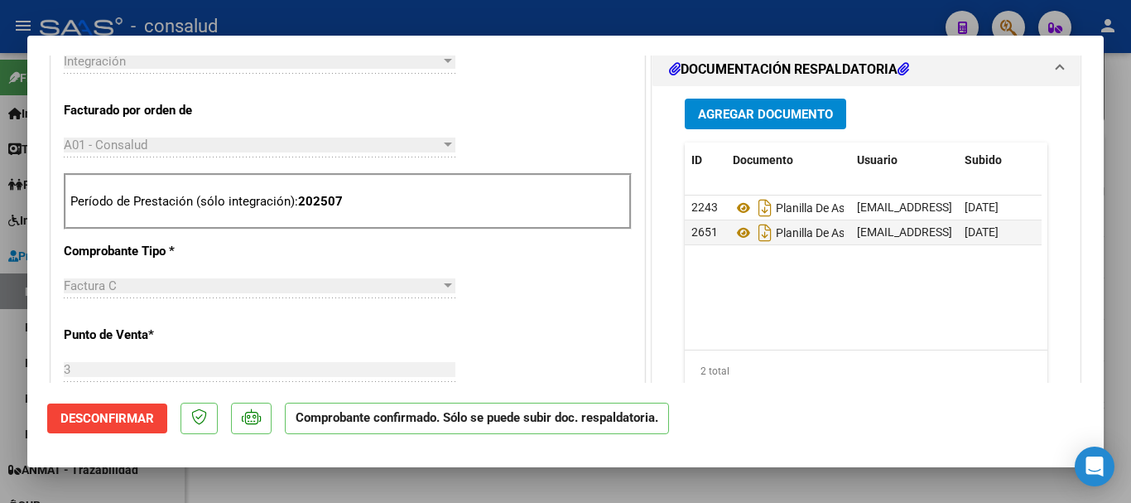
scroll to position [662, 0]
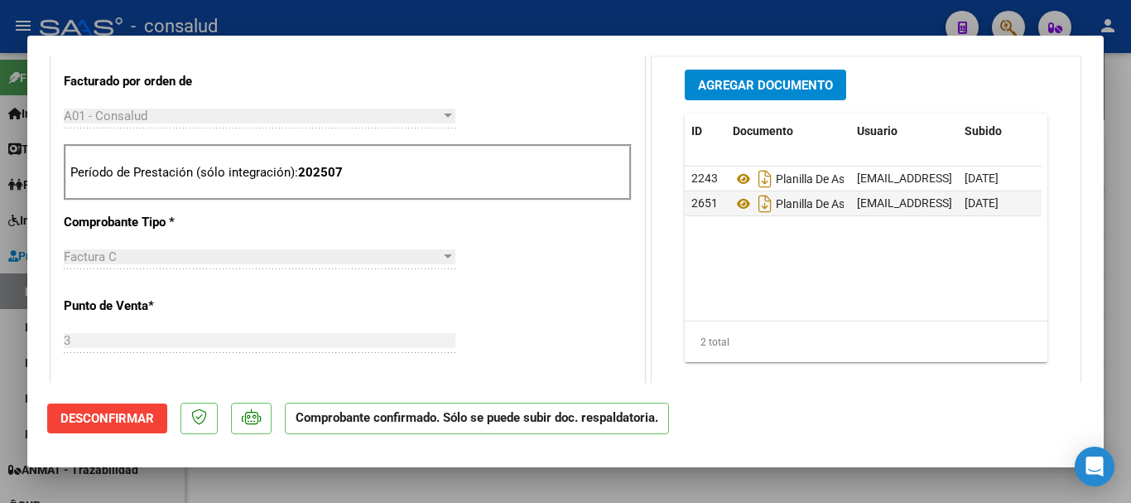
type input "$ 0,00"
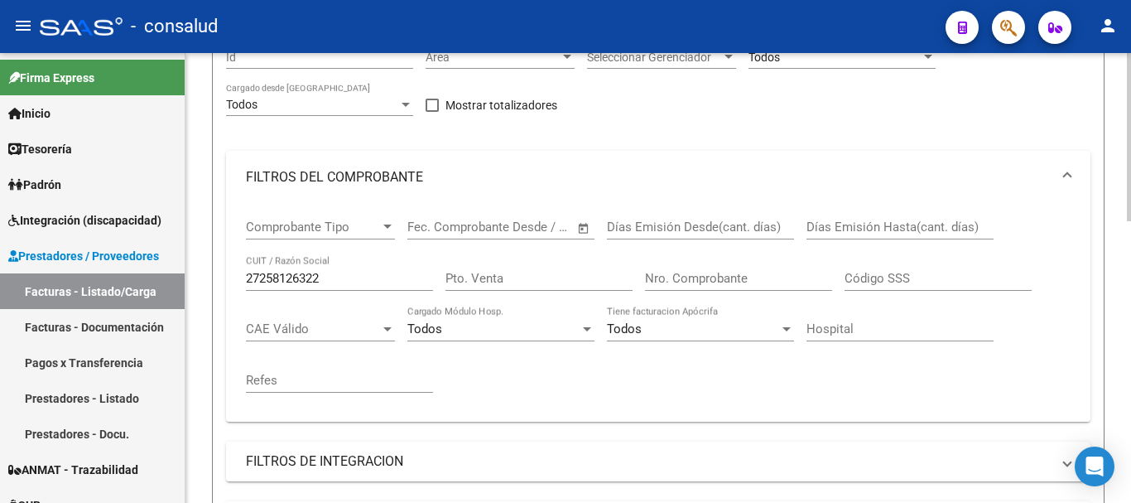
scroll to position [166, 0]
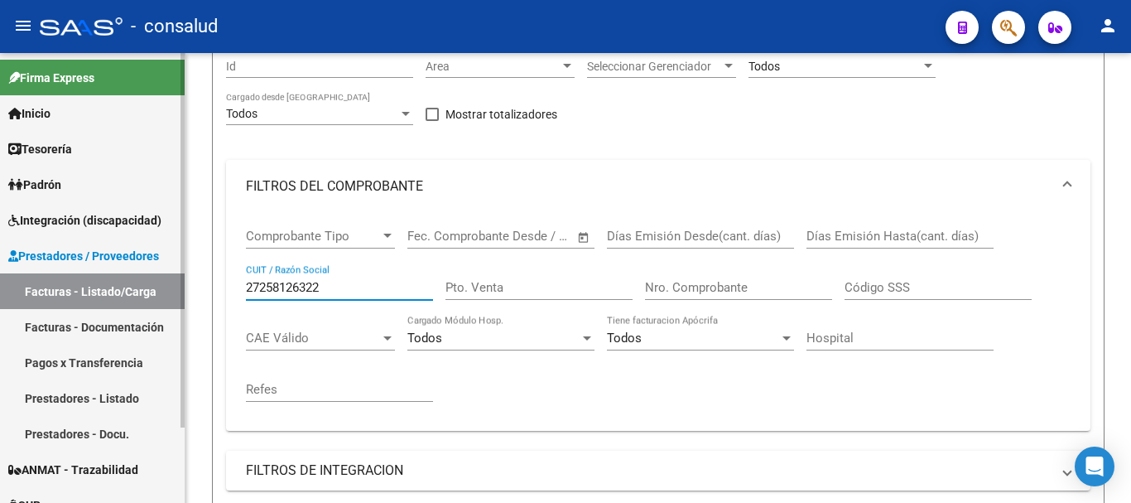
drag, startPoint x: 344, startPoint y: 282, endPoint x: 101, endPoint y: 282, distance: 243.4
click at [105, 282] on mat-sidenav-container "Firma Express Inicio Instructivos Contacto OS Tesorería Extractos Procesados (c…" at bounding box center [565, 278] width 1131 height 450
paste input "23401517669"
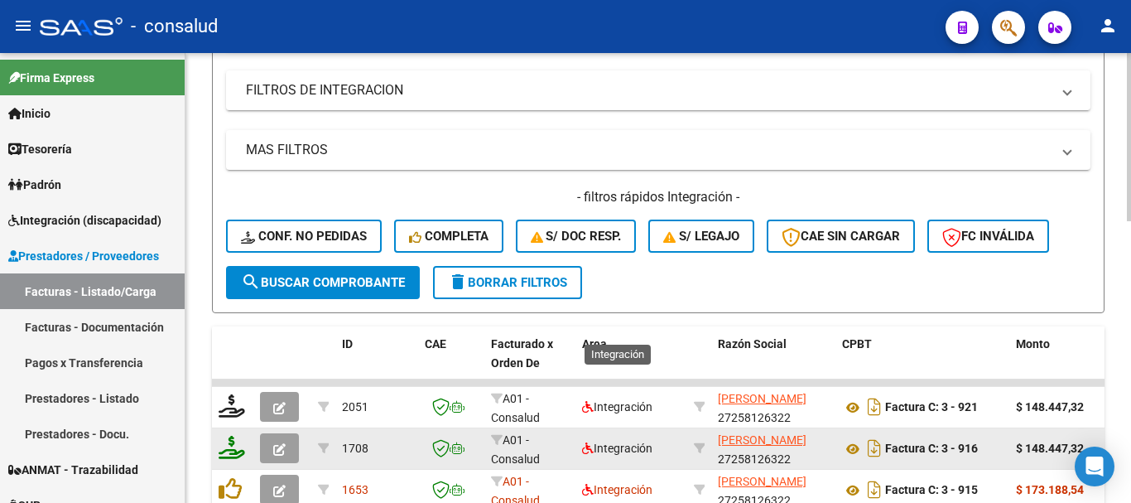
scroll to position [662, 0]
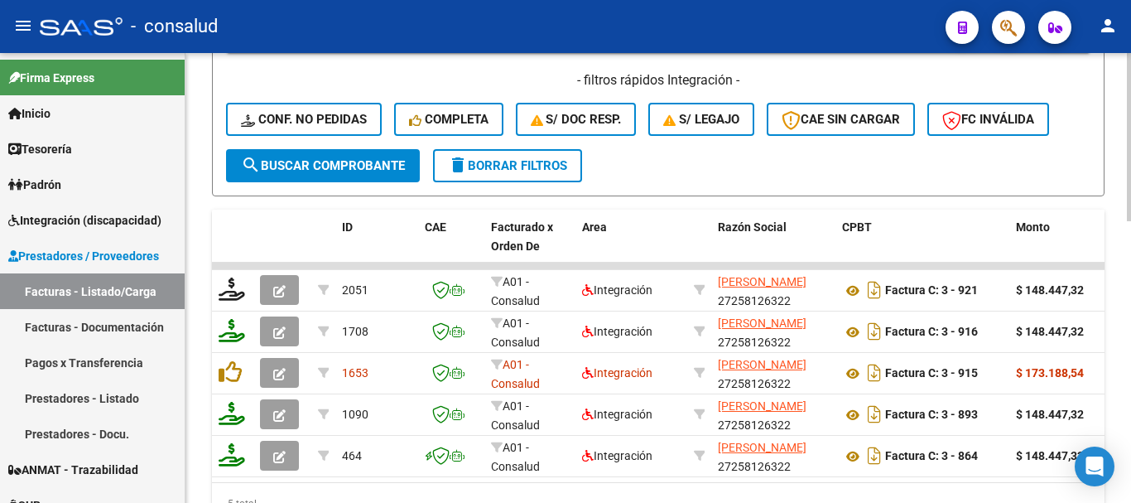
type input "23401517669"
click at [319, 168] on span "search Buscar Comprobante" at bounding box center [323, 165] width 164 height 15
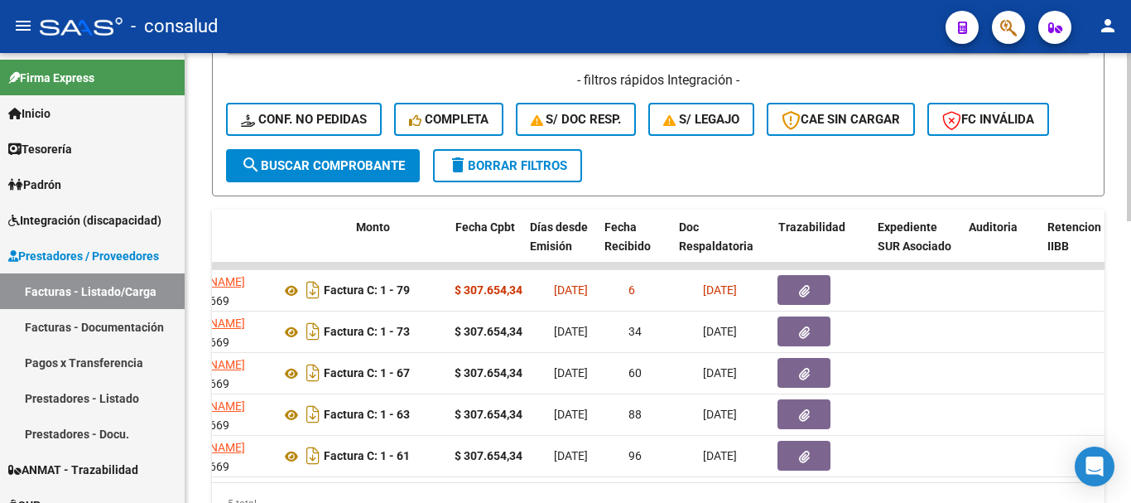
scroll to position [0, 660]
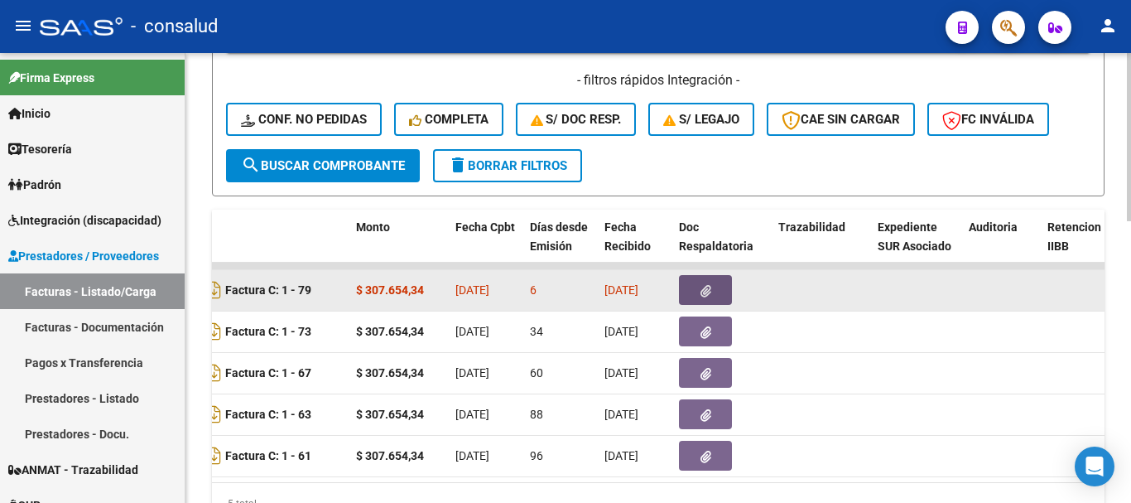
click at [696, 290] on button "button" at bounding box center [705, 290] width 53 height 30
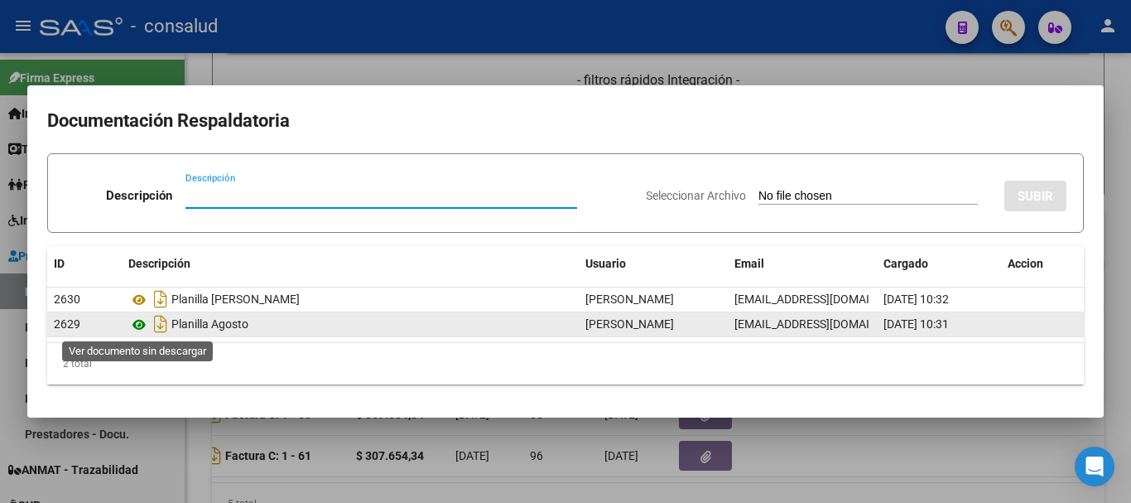
click at [138, 323] on icon at bounding box center [139, 325] width 22 height 20
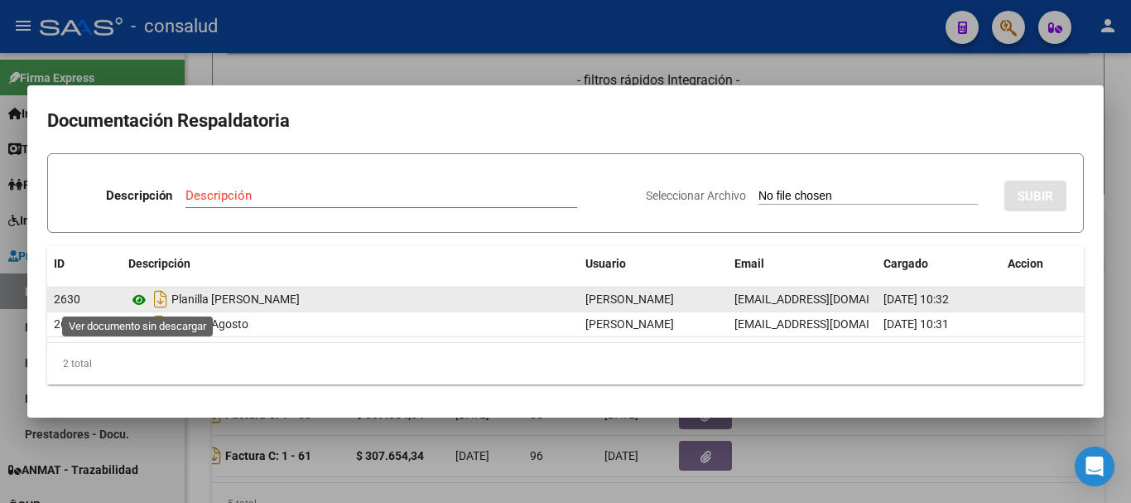
click at [139, 291] on icon at bounding box center [139, 300] width 22 height 20
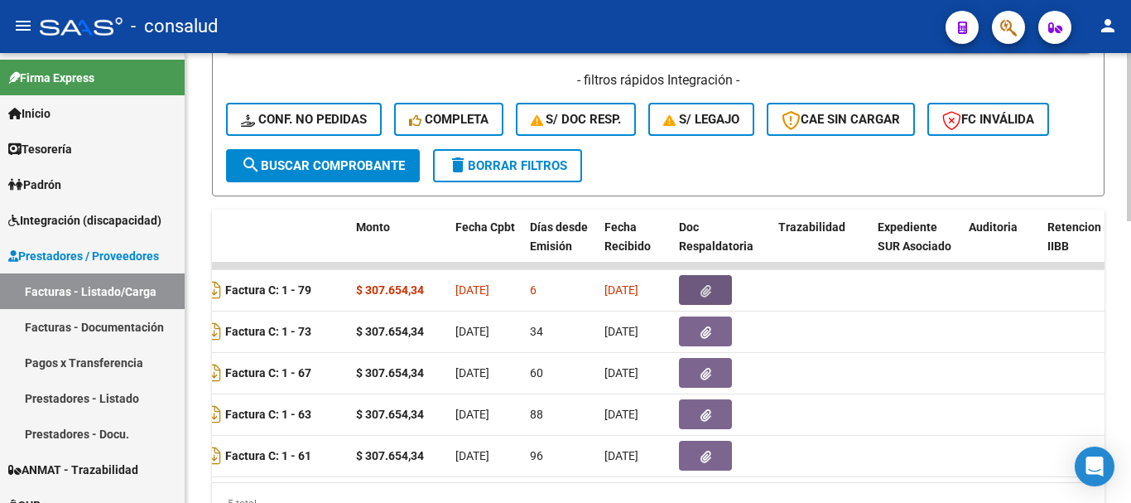
scroll to position [0, 0]
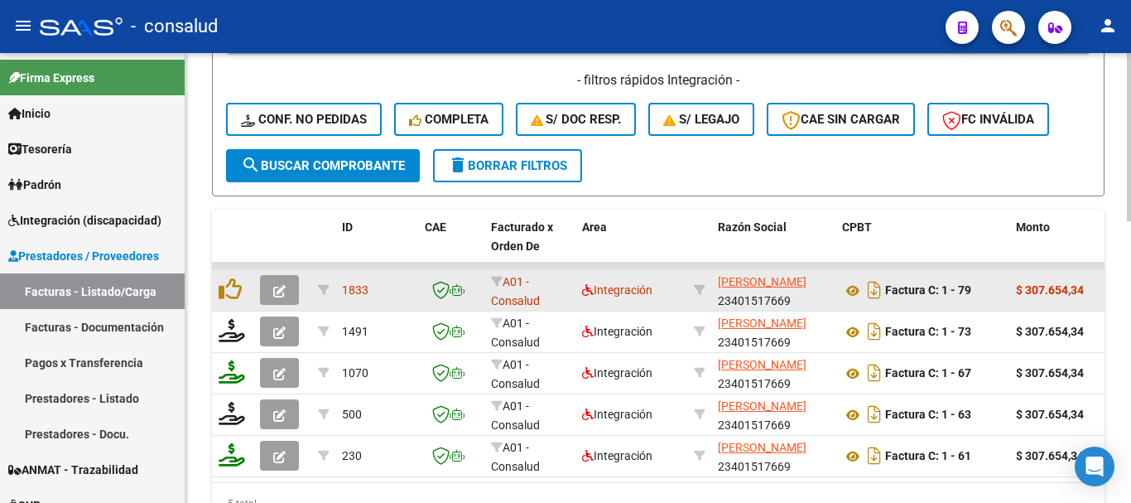
click at [277, 291] on icon "button" at bounding box center [279, 291] width 12 height 12
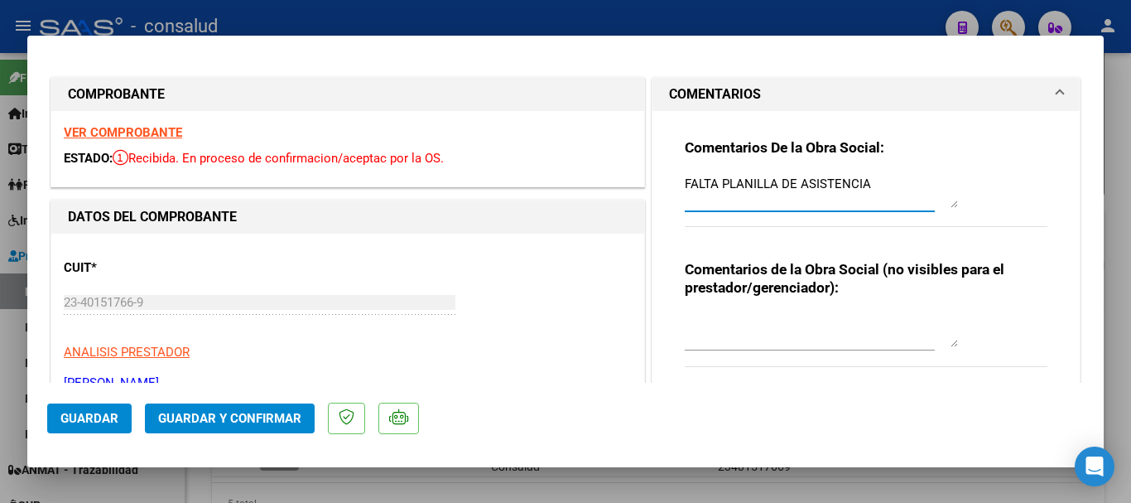
drag, startPoint x: 872, startPoint y: 184, endPoint x: 595, endPoint y: 185, distance: 276.6
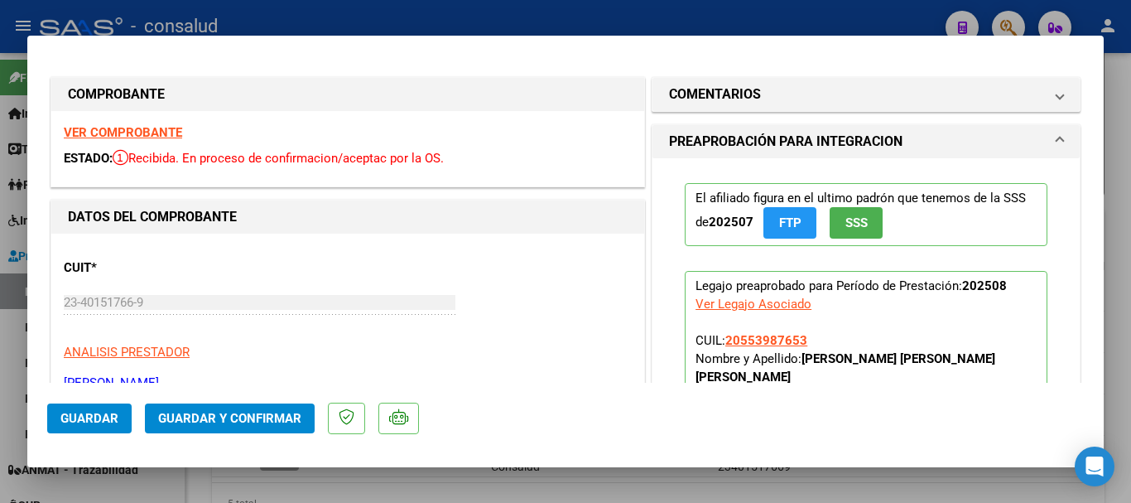
click at [77, 416] on span "Guardar" at bounding box center [89, 418] width 58 height 15
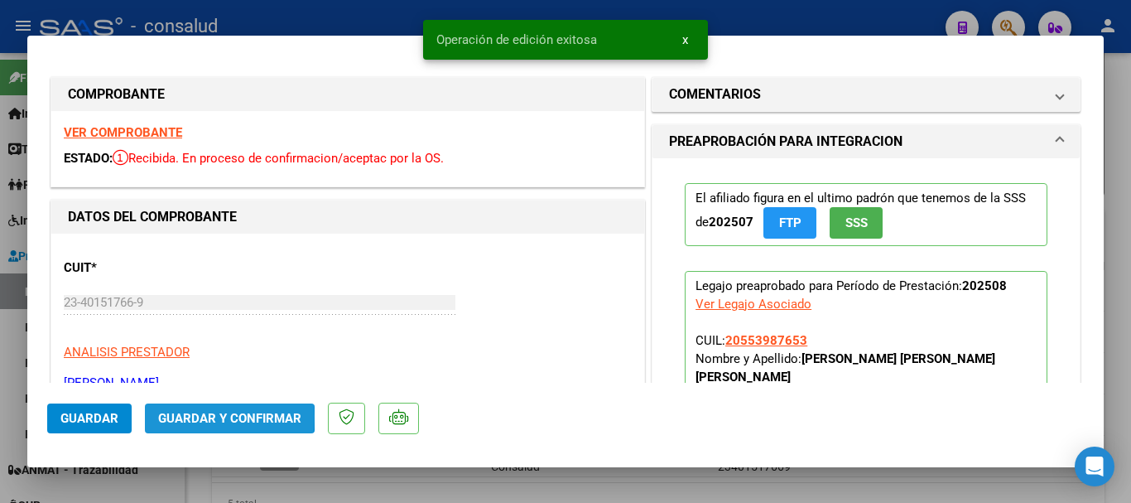
click at [195, 416] on span "Guardar y Confirmar" at bounding box center [229, 418] width 143 height 15
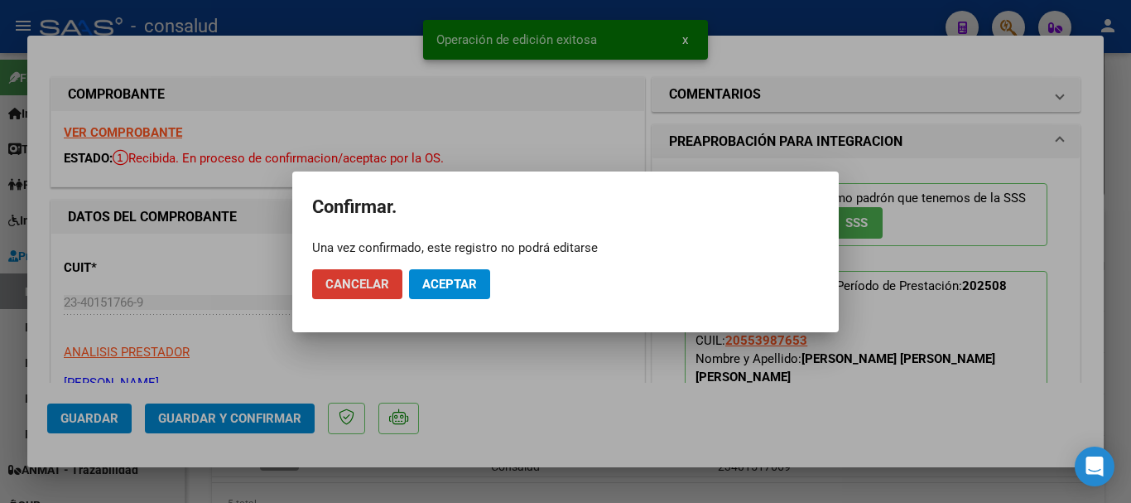
click at [451, 282] on span "Aceptar" at bounding box center [449, 284] width 55 height 15
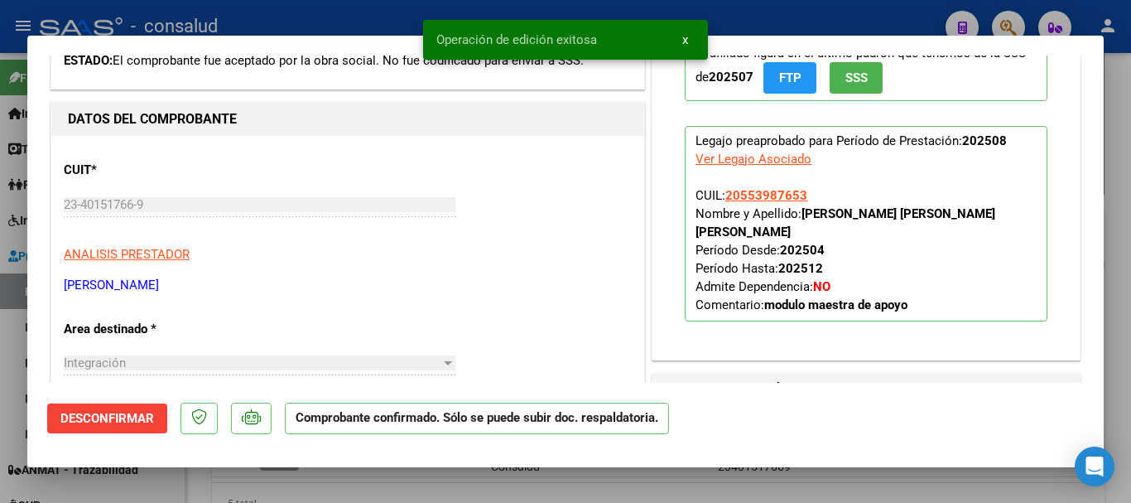
scroll to position [331, 0]
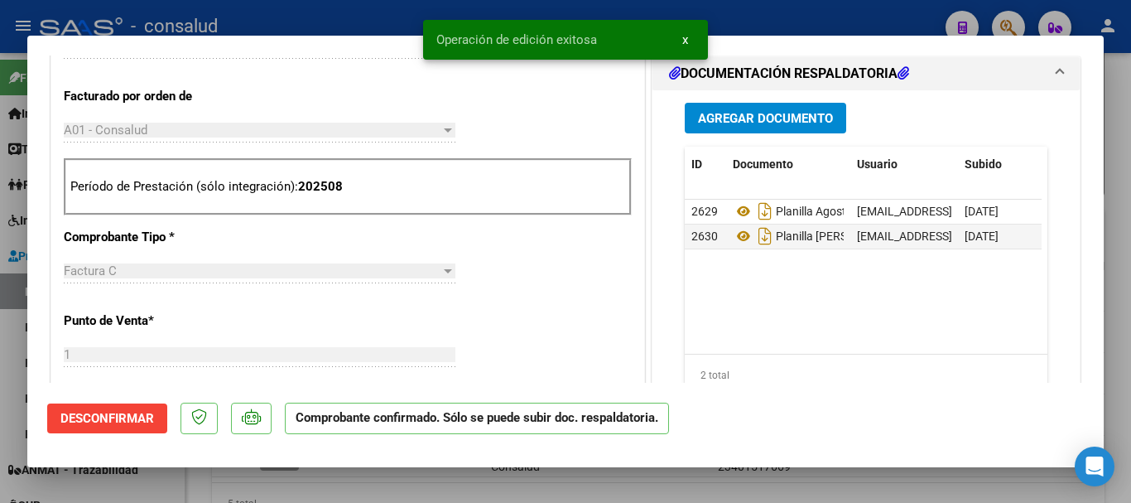
type input "$ 0,00"
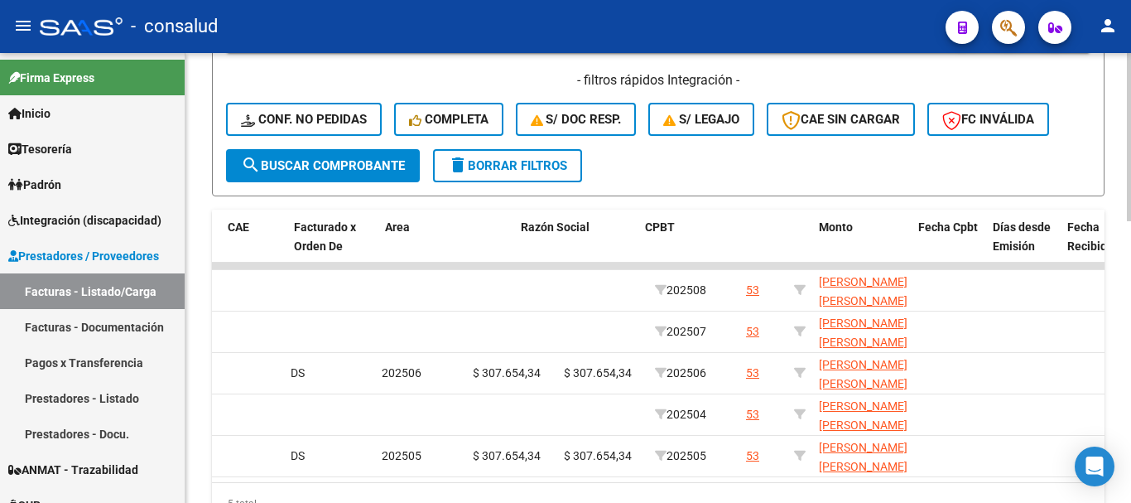
scroll to position [0, 0]
